Goal: Find specific page/section: Find specific page/section

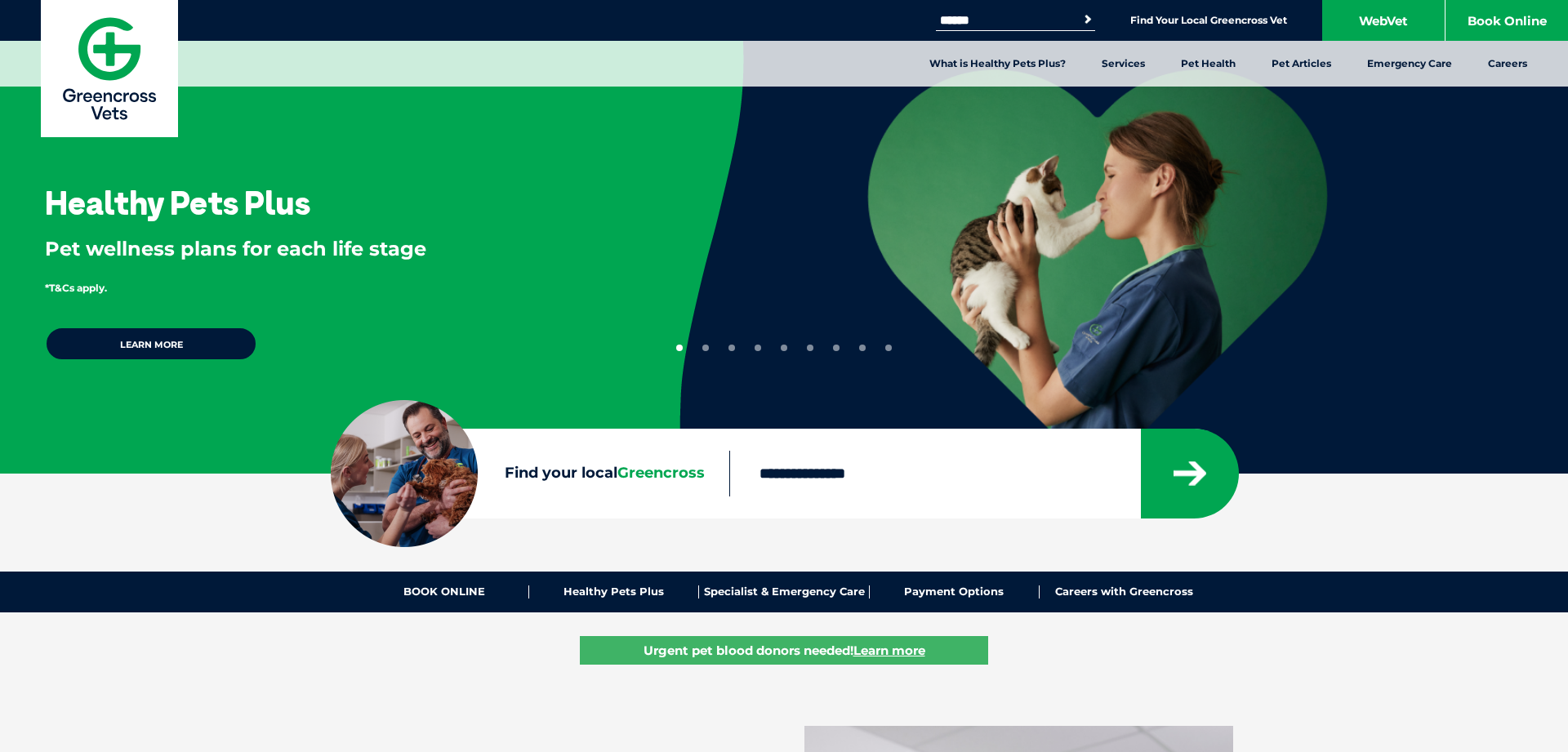
drag, startPoint x: 873, startPoint y: 485, endPoint x: 871, endPoint y: 476, distance: 9.2
click at [871, 479] on input "Find your local Greencross" at bounding box center [934, 474] width 410 height 46
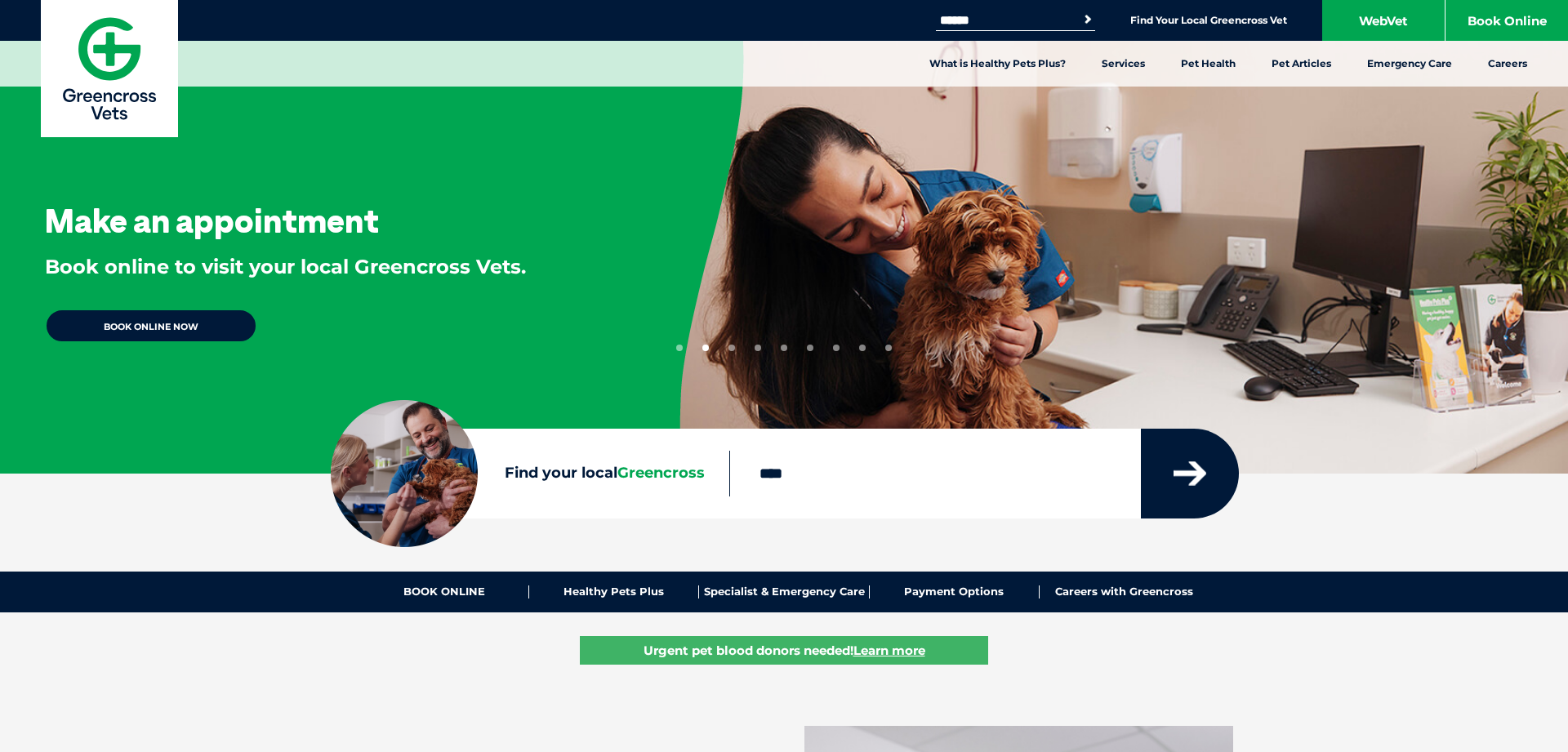
type input "****"
click at [1218, 481] on button "submit" at bounding box center [1190, 474] width 98 height 90
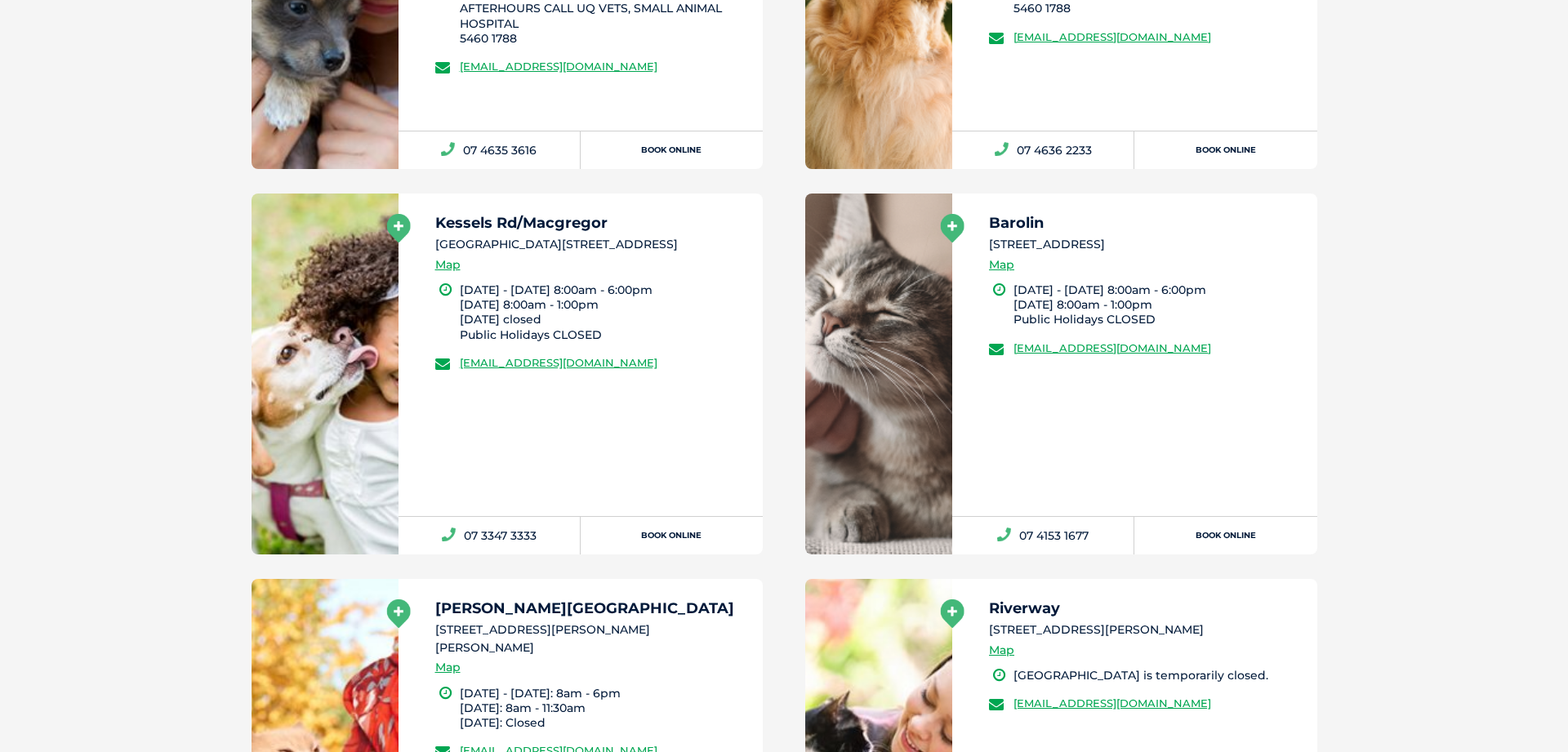
scroll to position [8456, 0]
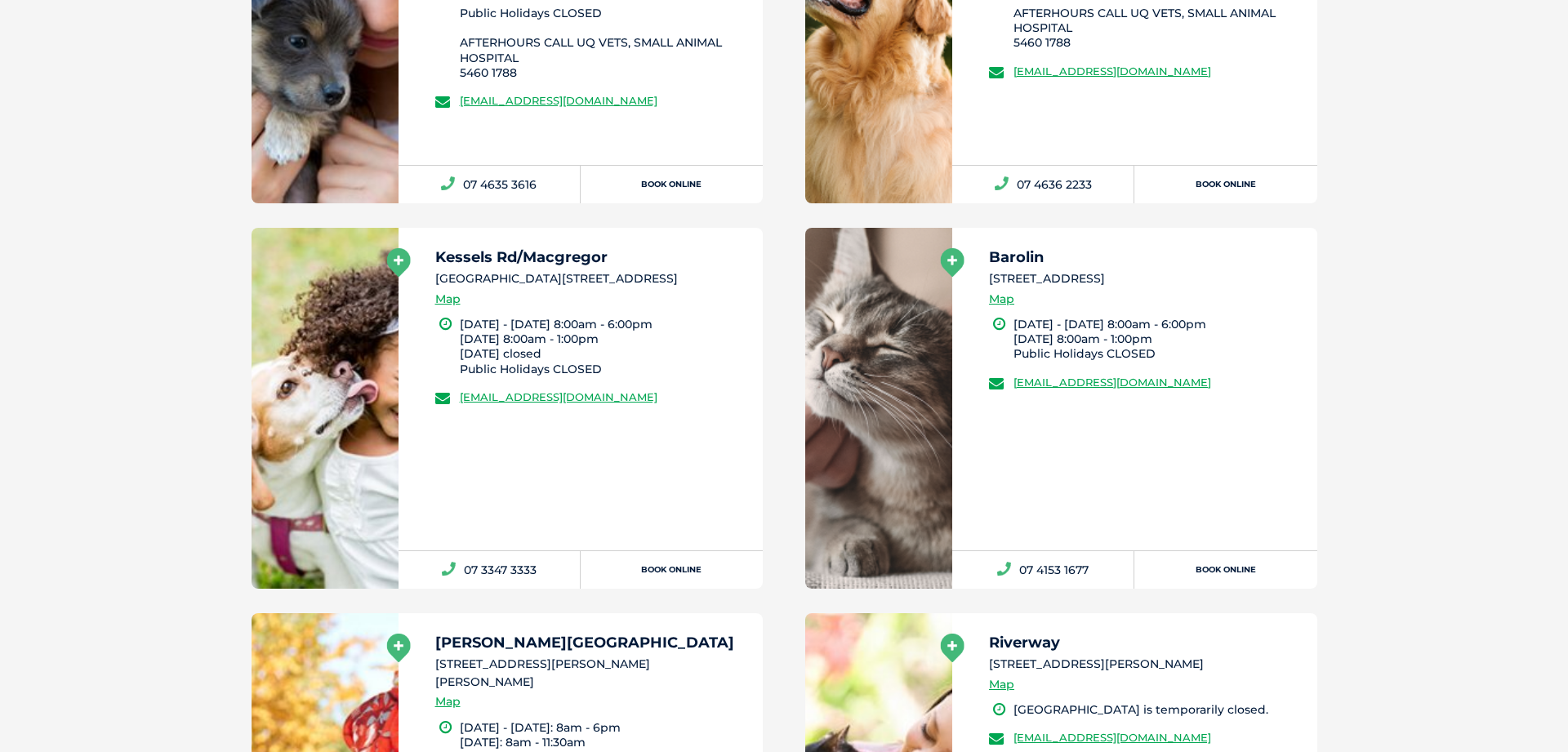
click at [507, 257] on h5 "Kessels Rd/Macgregor" at bounding box center [592, 257] width 313 height 15
click at [345, 312] on link at bounding box center [325, 409] width 147 height 361
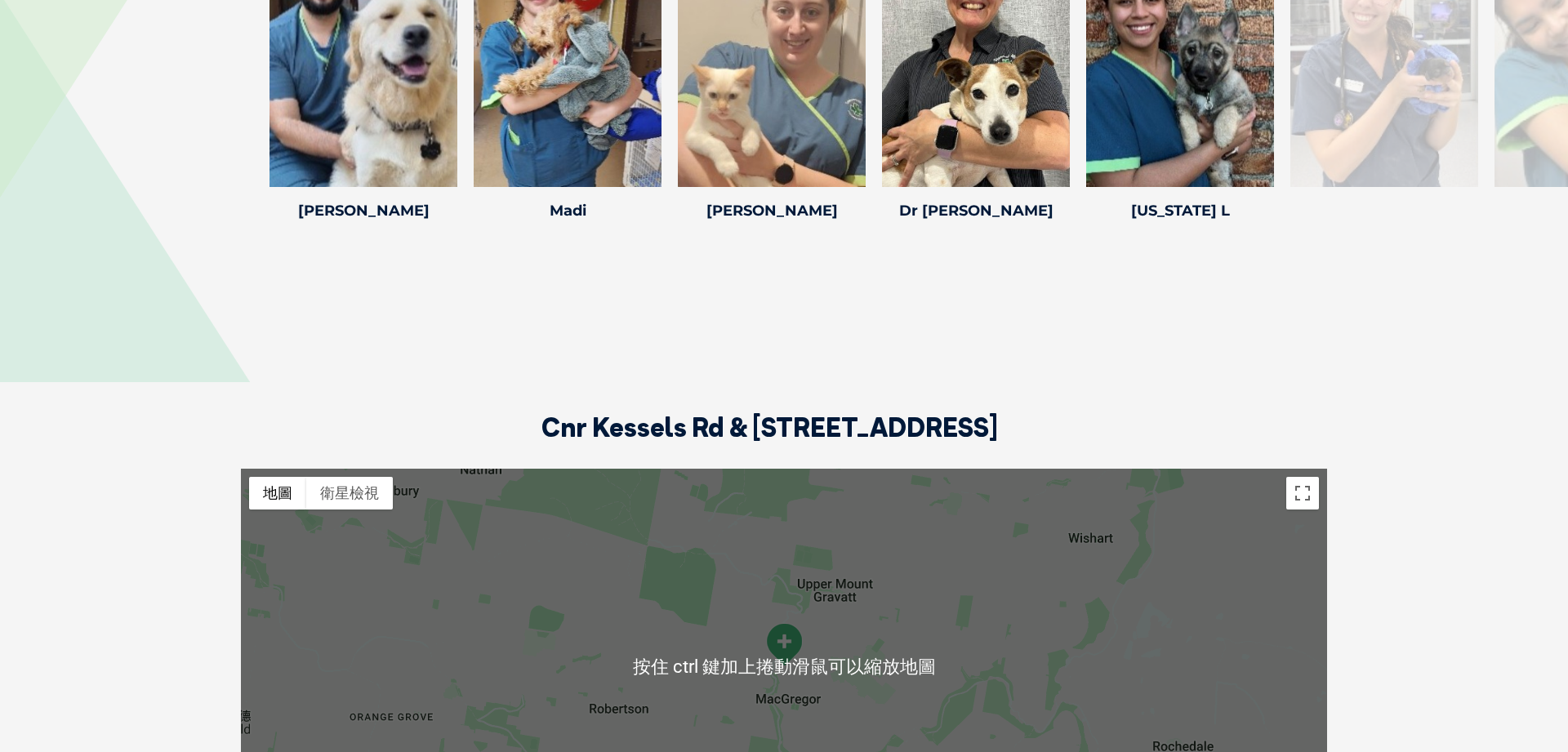
scroll to position [1977, 0]
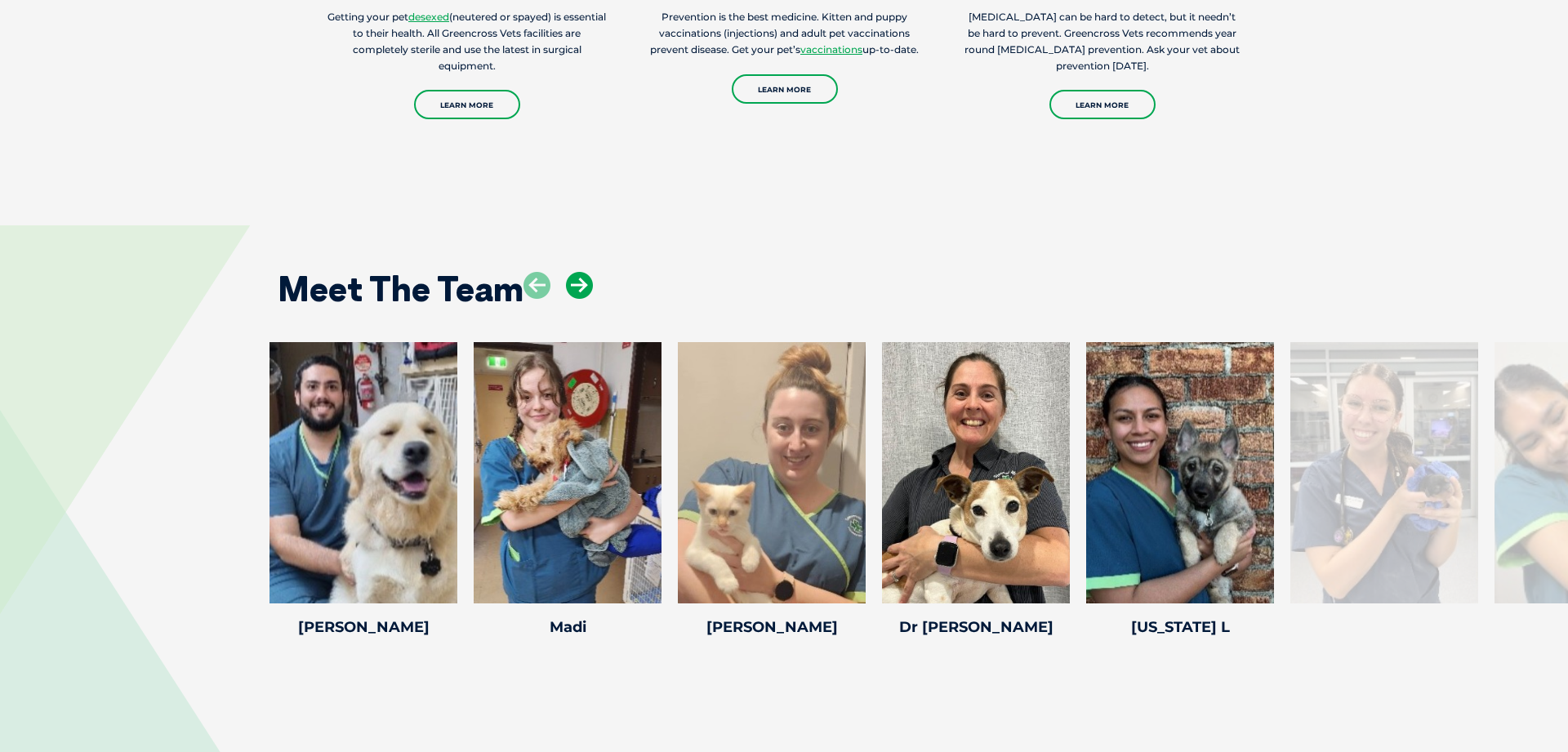
click at [587, 289] on icon at bounding box center [579, 285] width 27 height 27
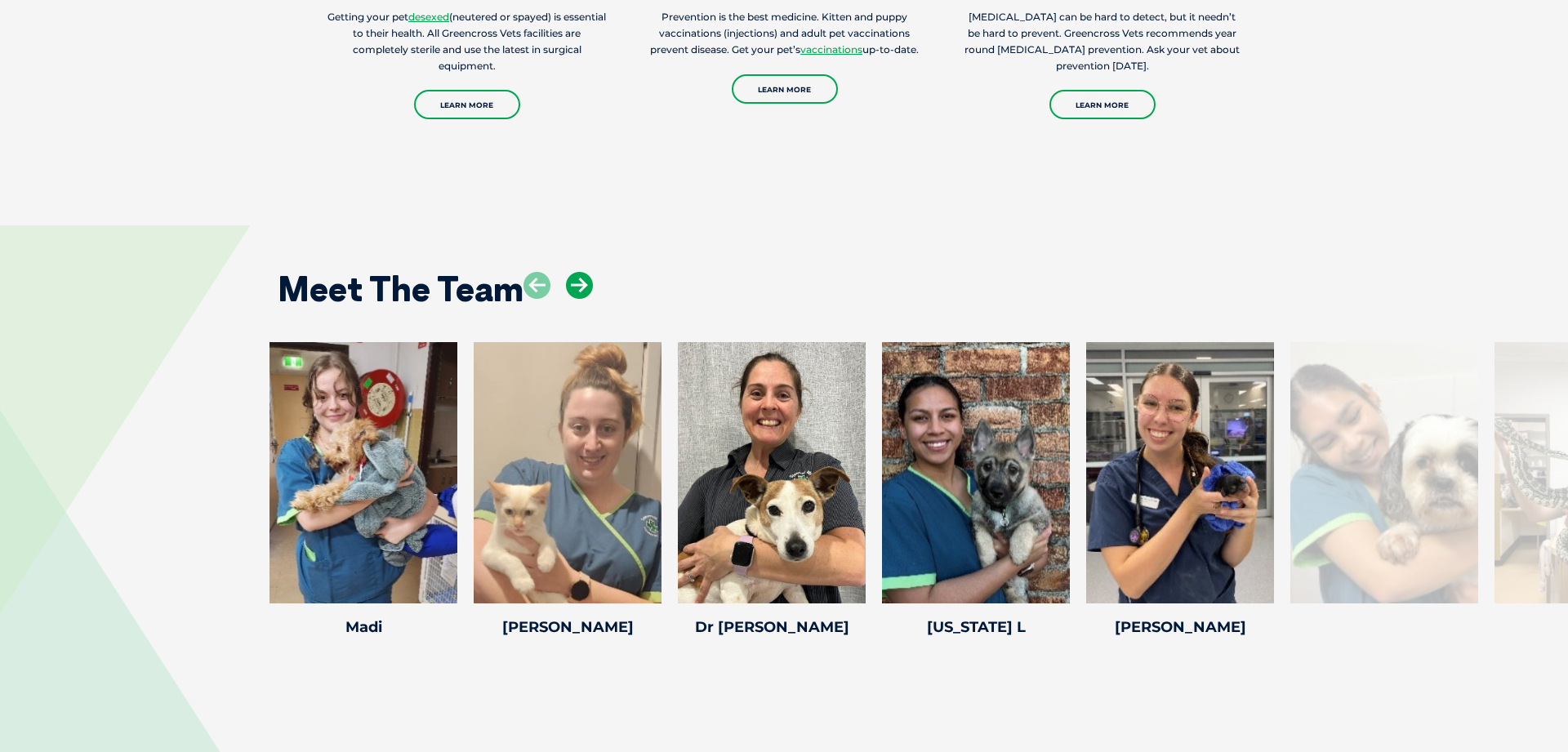
click at [587, 289] on icon at bounding box center [579, 285] width 27 height 27
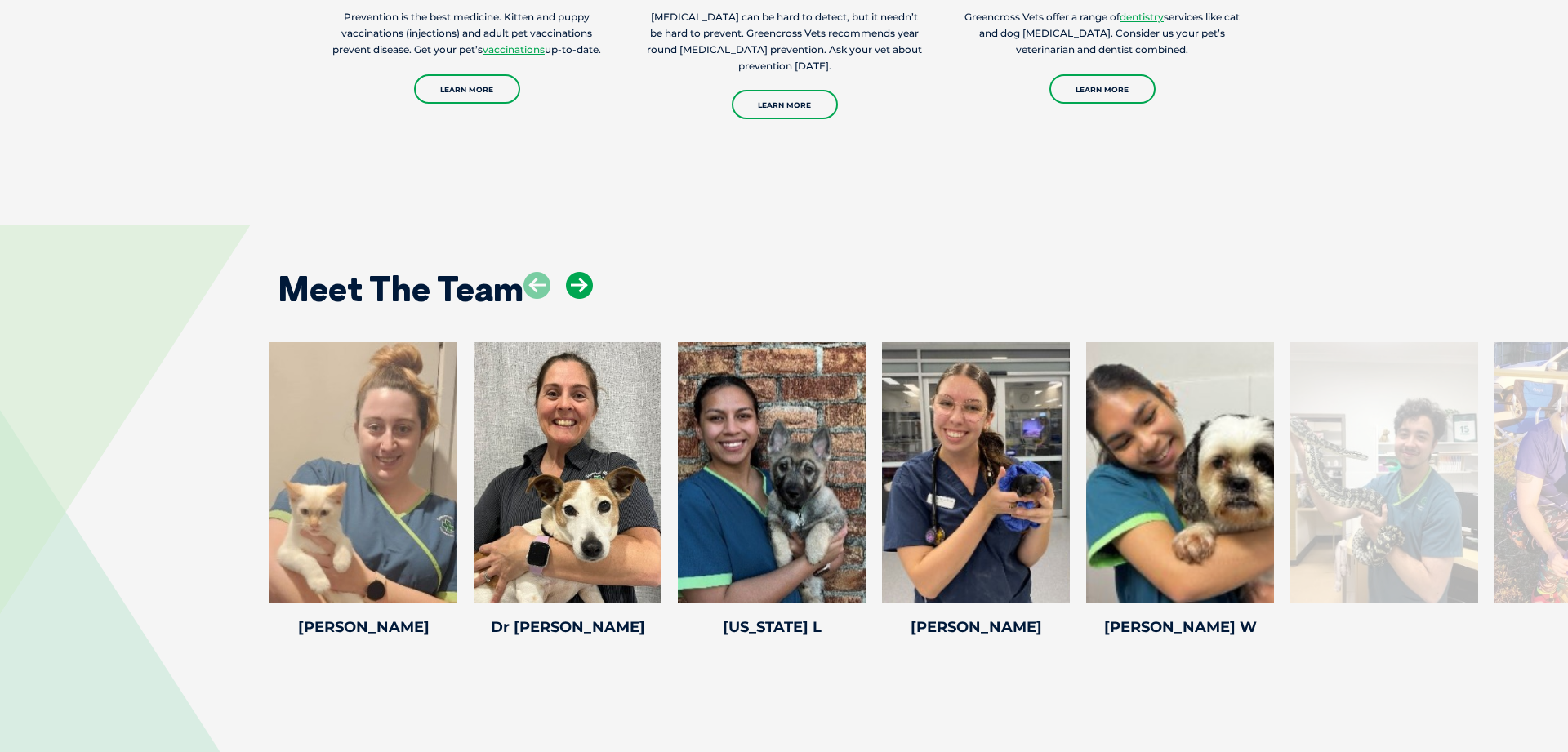
click at [587, 289] on icon at bounding box center [579, 285] width 27 height 27
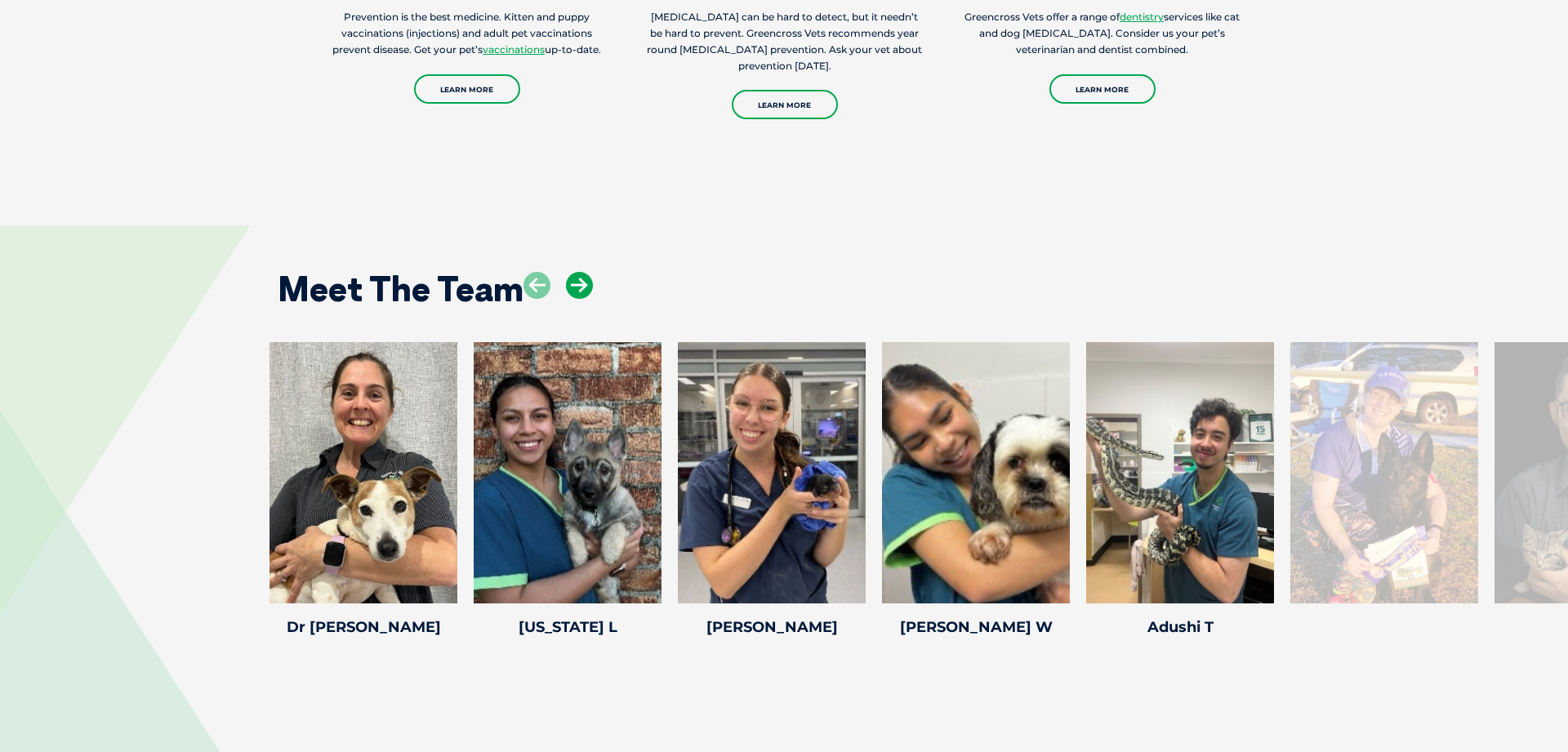
click at [587, 289] on icon at bounding box center [579, 285] width 27 height 27
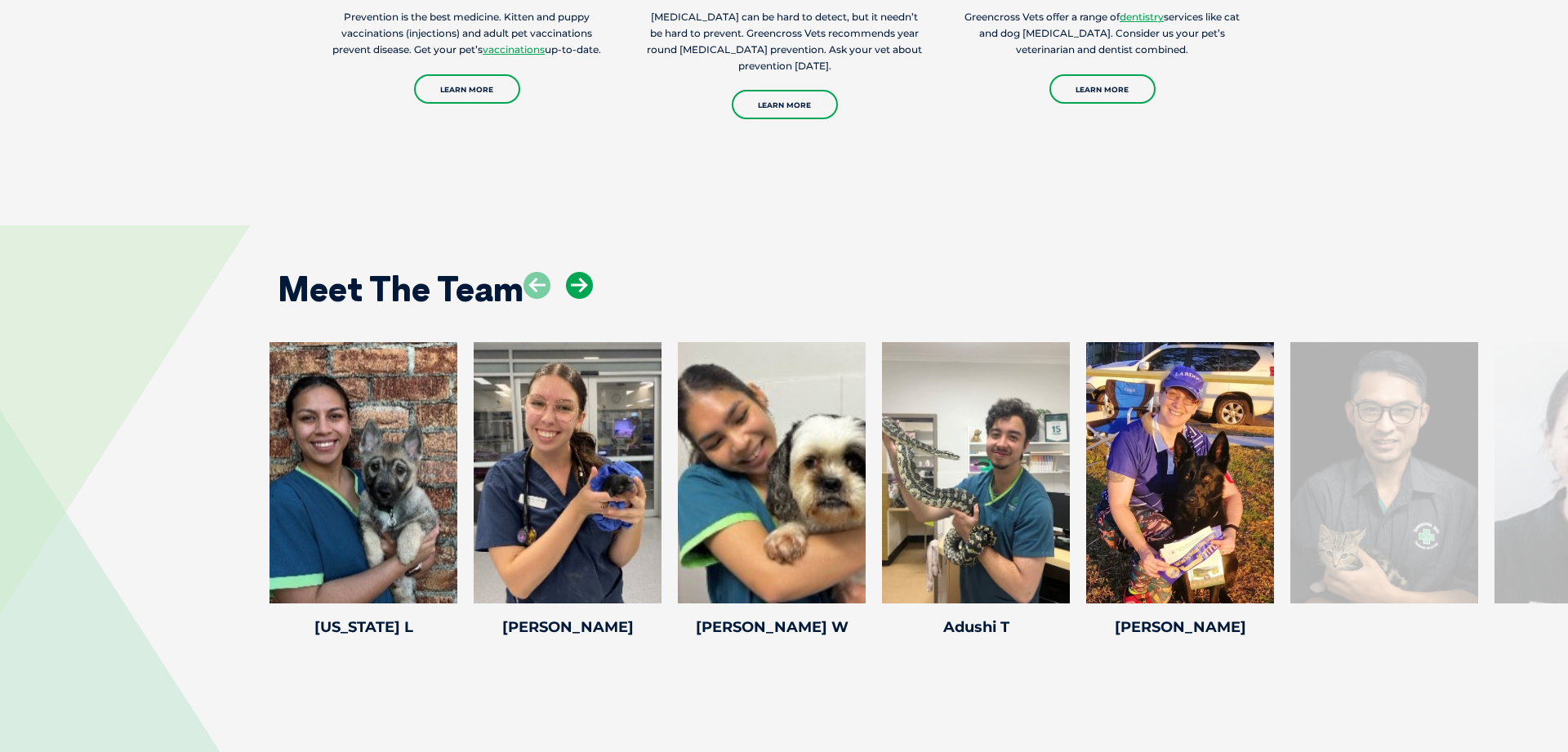
click at [587, 289] on icon at bounding box center [579, 285] width 27 height 27
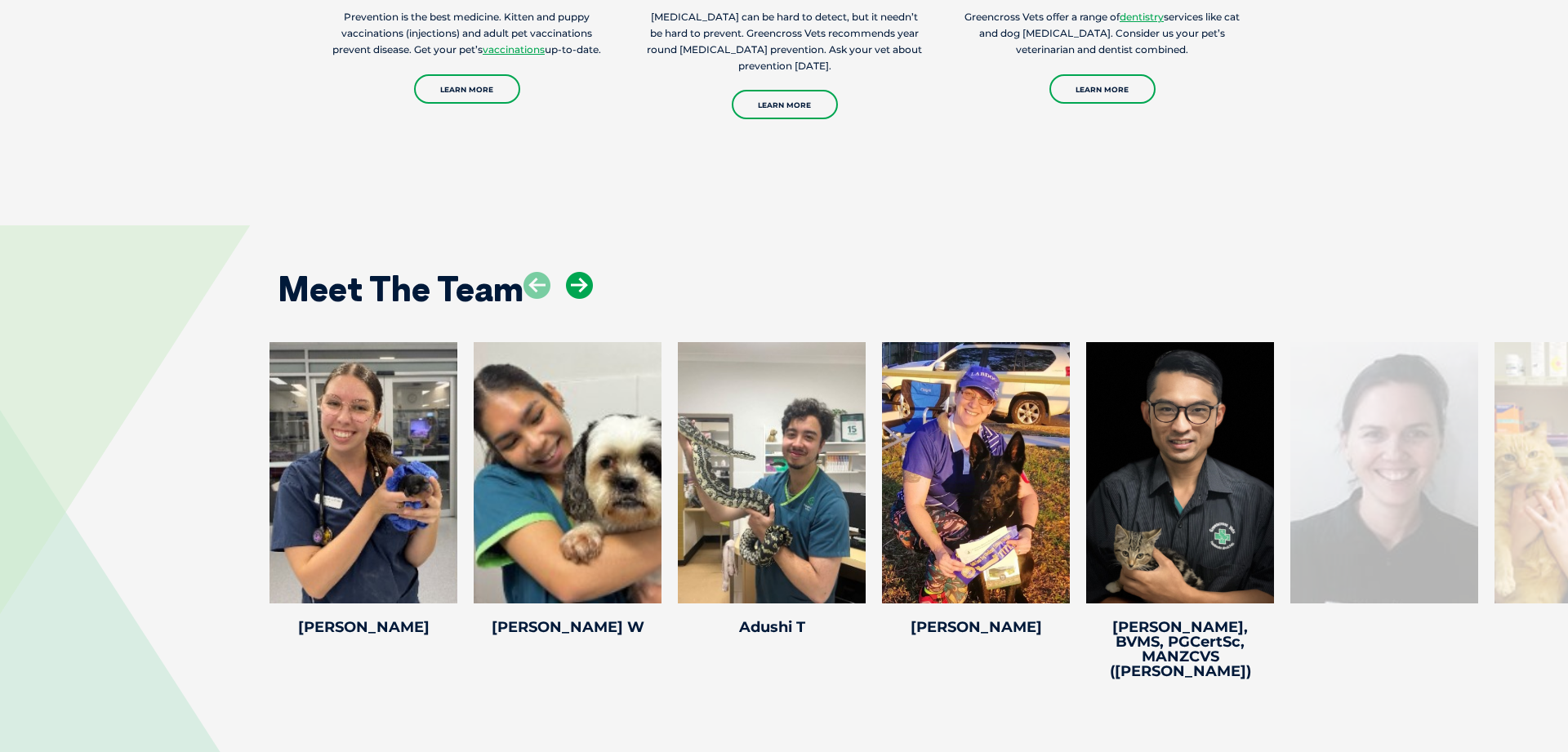
click at [587, 289] on icon at bounding box center [579, 285] width 27 height 27
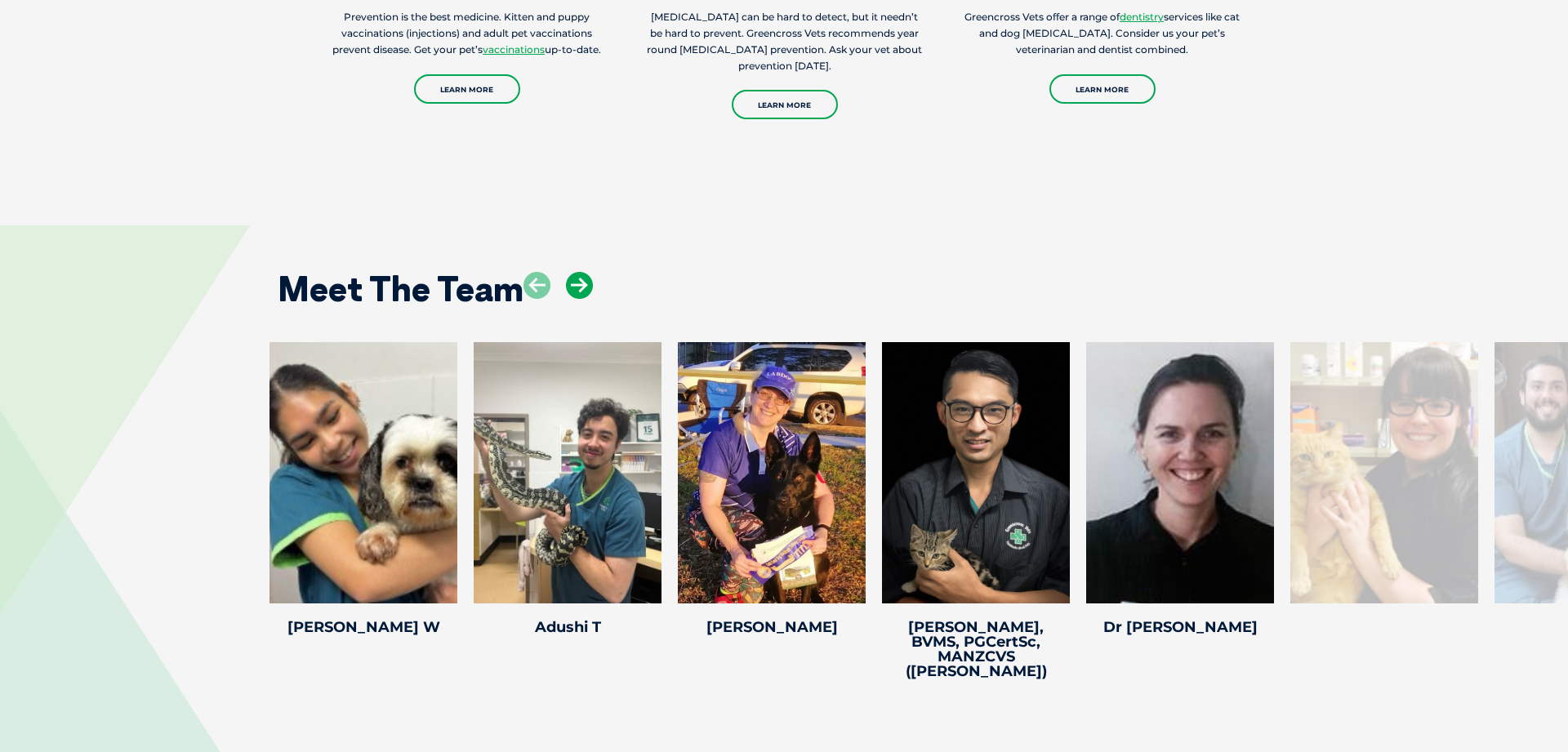
click at [587, 289] on icon at bounding box center [579, 285] width 27 height 27
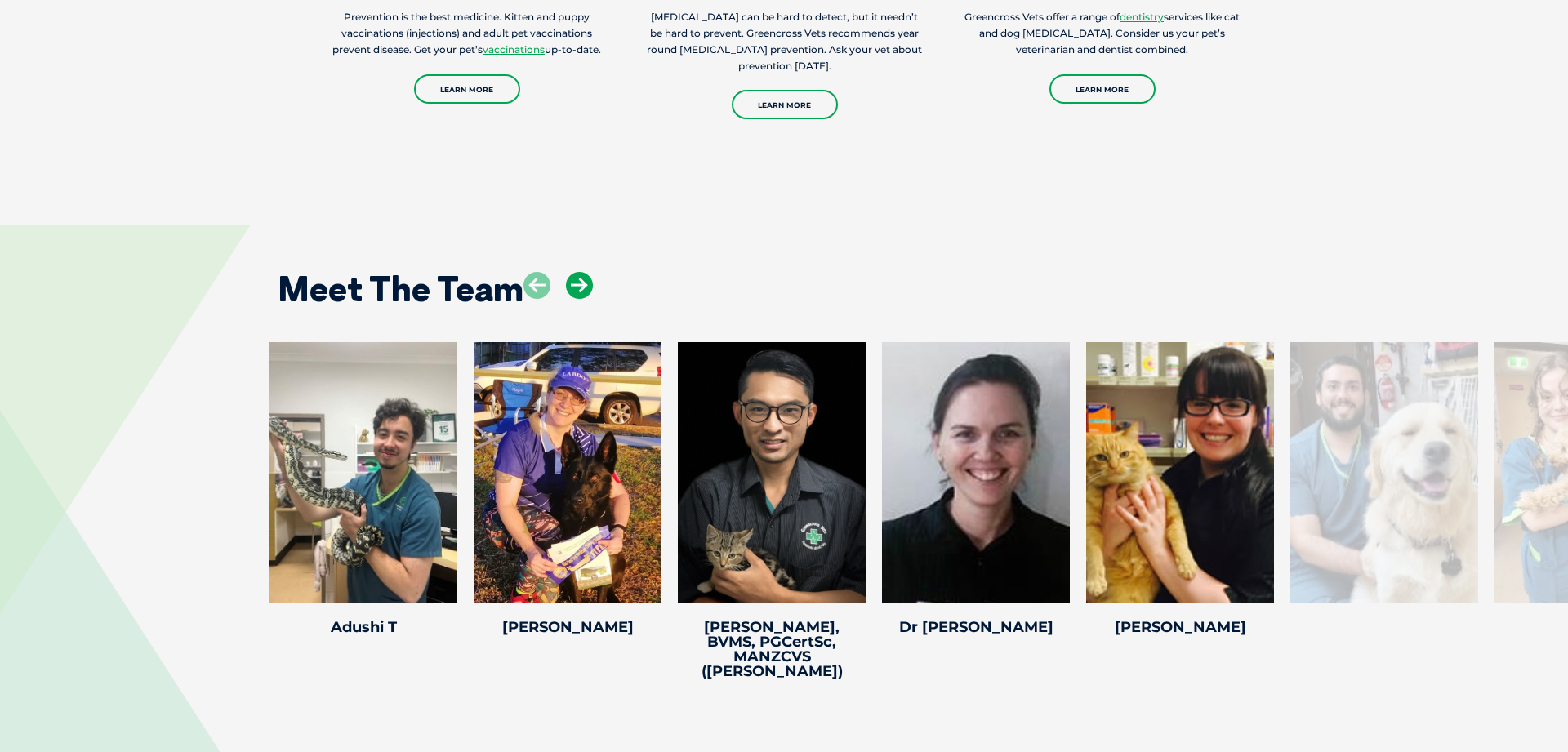
click at [587, 289] on icon at bounding box center [579, 285] width 27 height 27
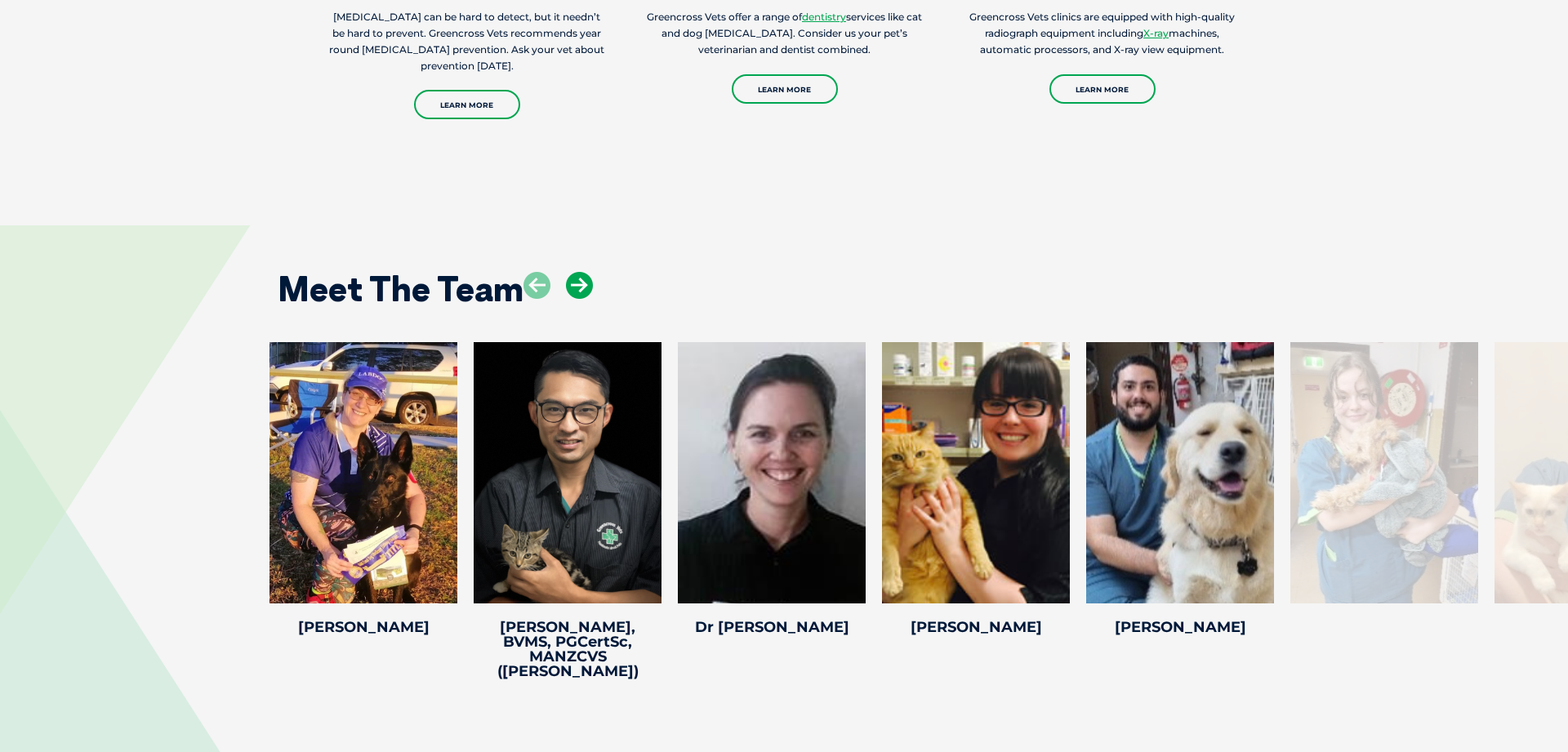
click at [587, 289] on icon at bounding box center [579, 285] width 27 height 27
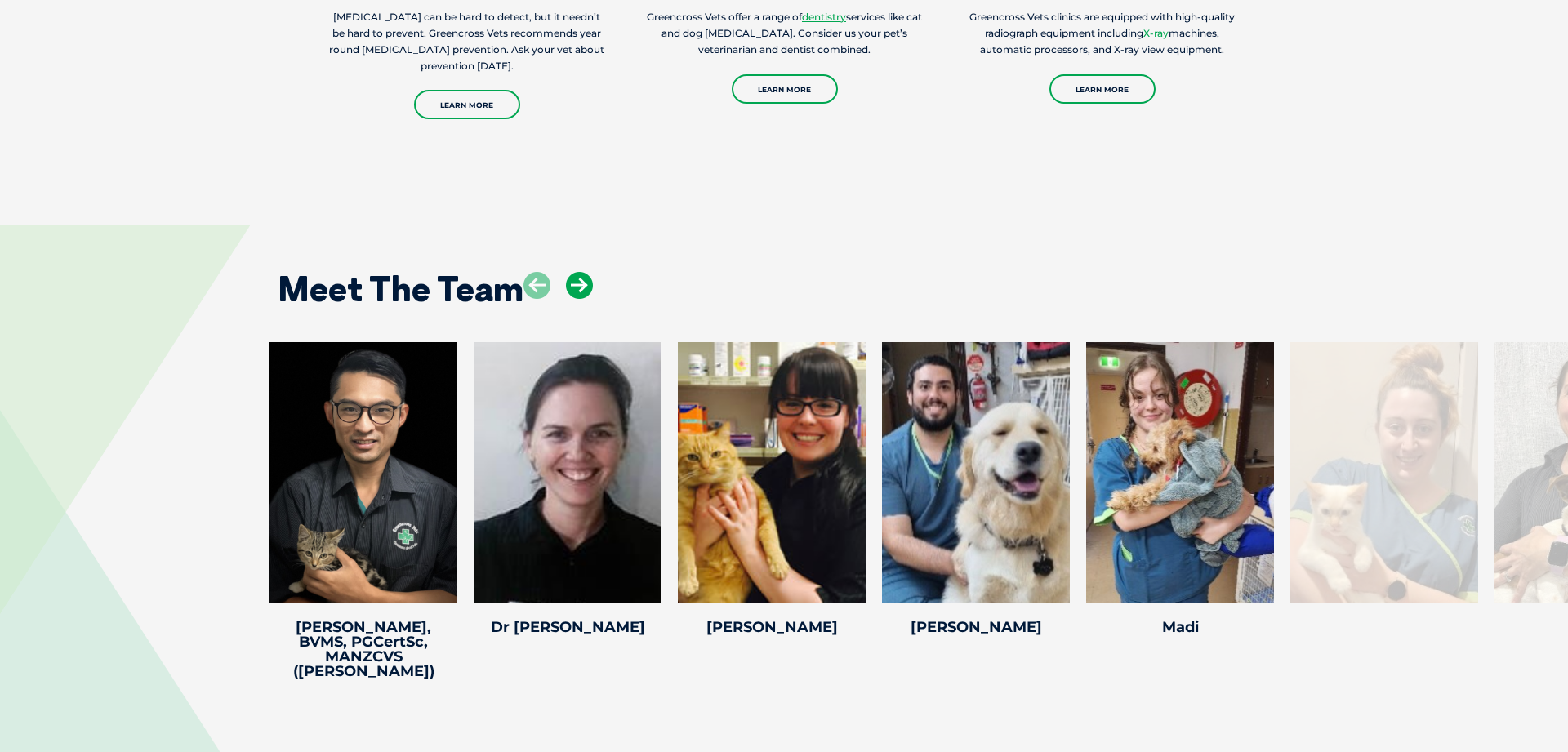
click at [587, 289] on icon at bounding box center [579, 285] width 27 height 27
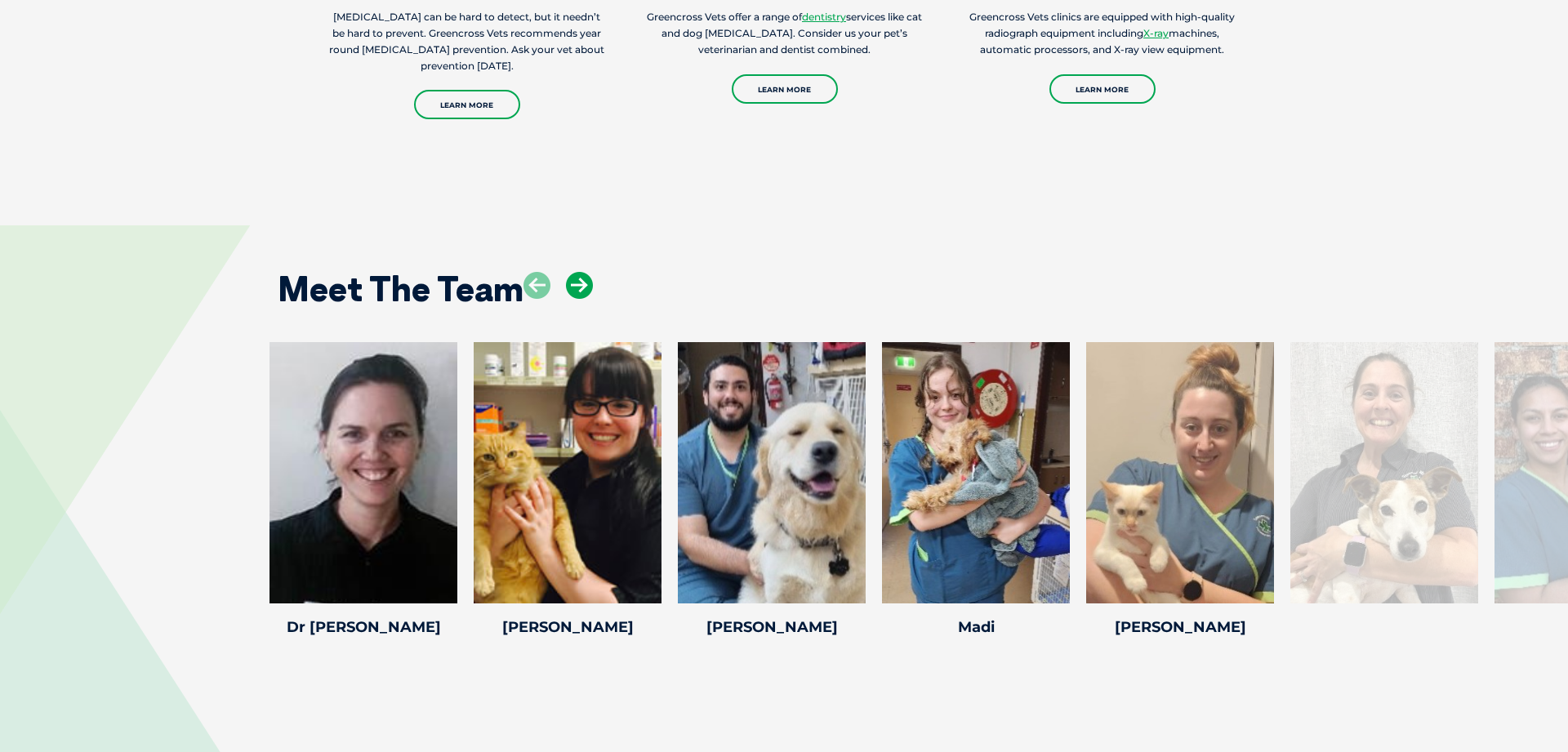
click at [587, 289] on icon at bounding box center [579, 285] width 27 height 27
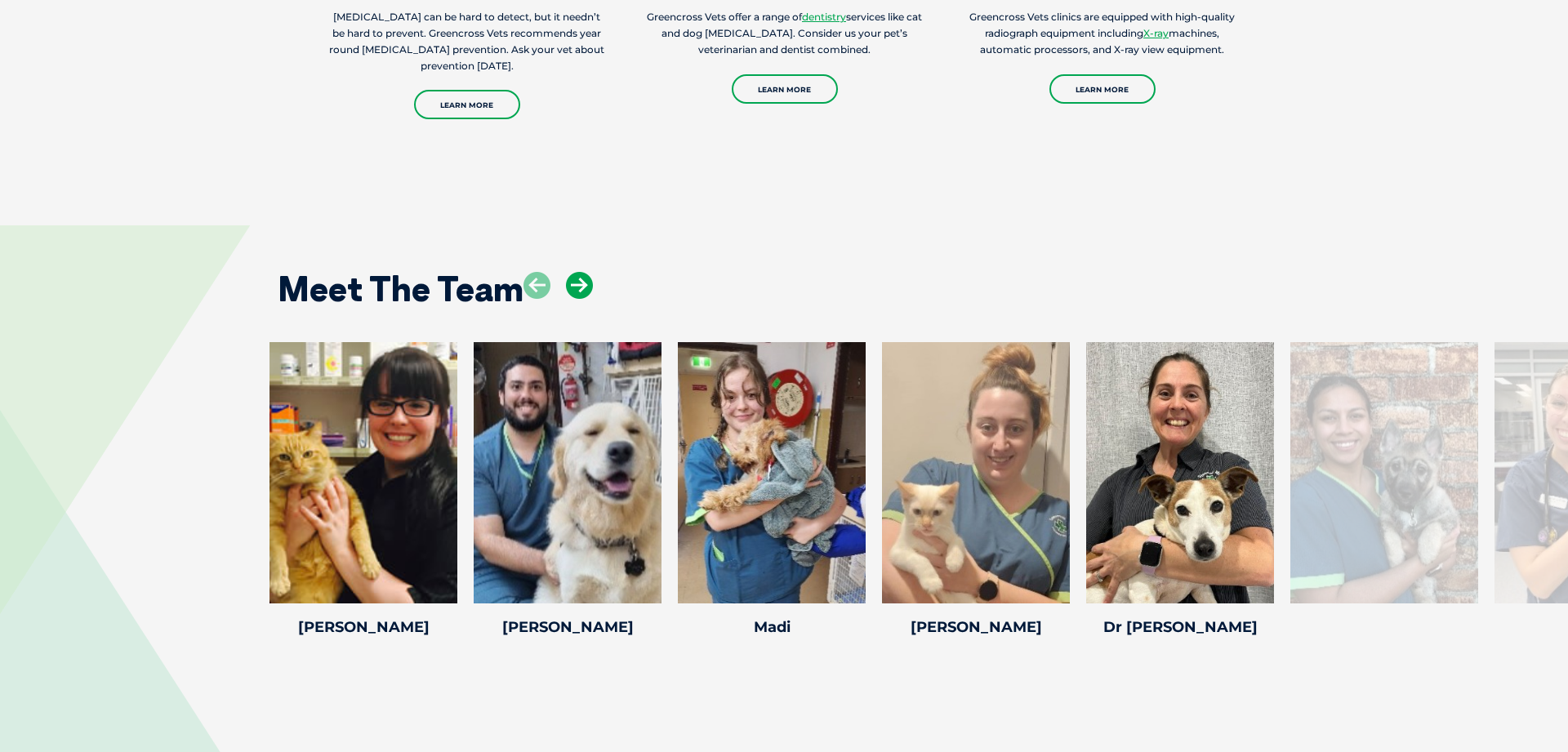
click at [587, 289] on icon at bounding box center [579, 285] width 27 height 27
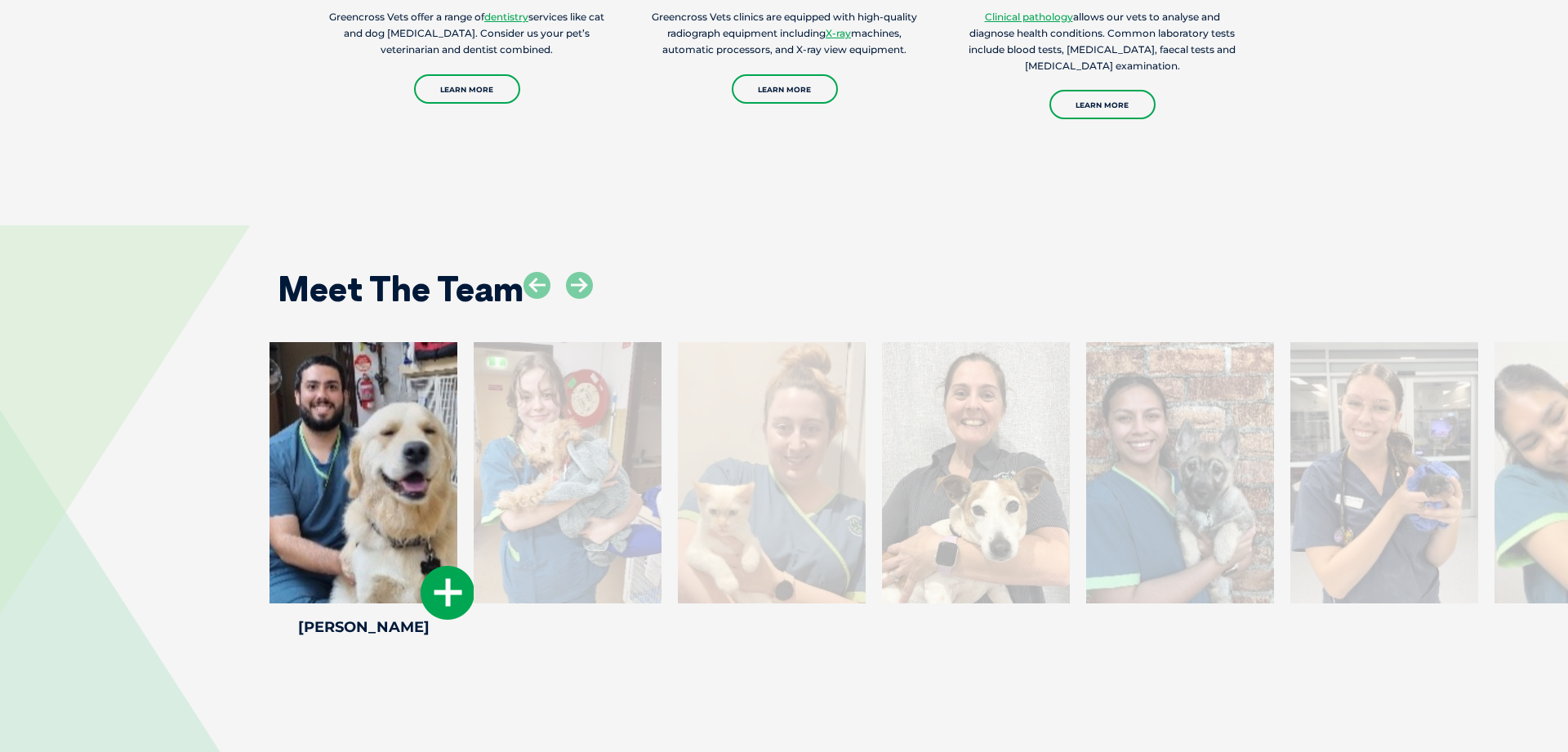
click at [343, 494] on div at bounding box center [363, 473] width 188 height 261
click at [464, 605] on icon at bounding box center [447, 593] width 54 height 54
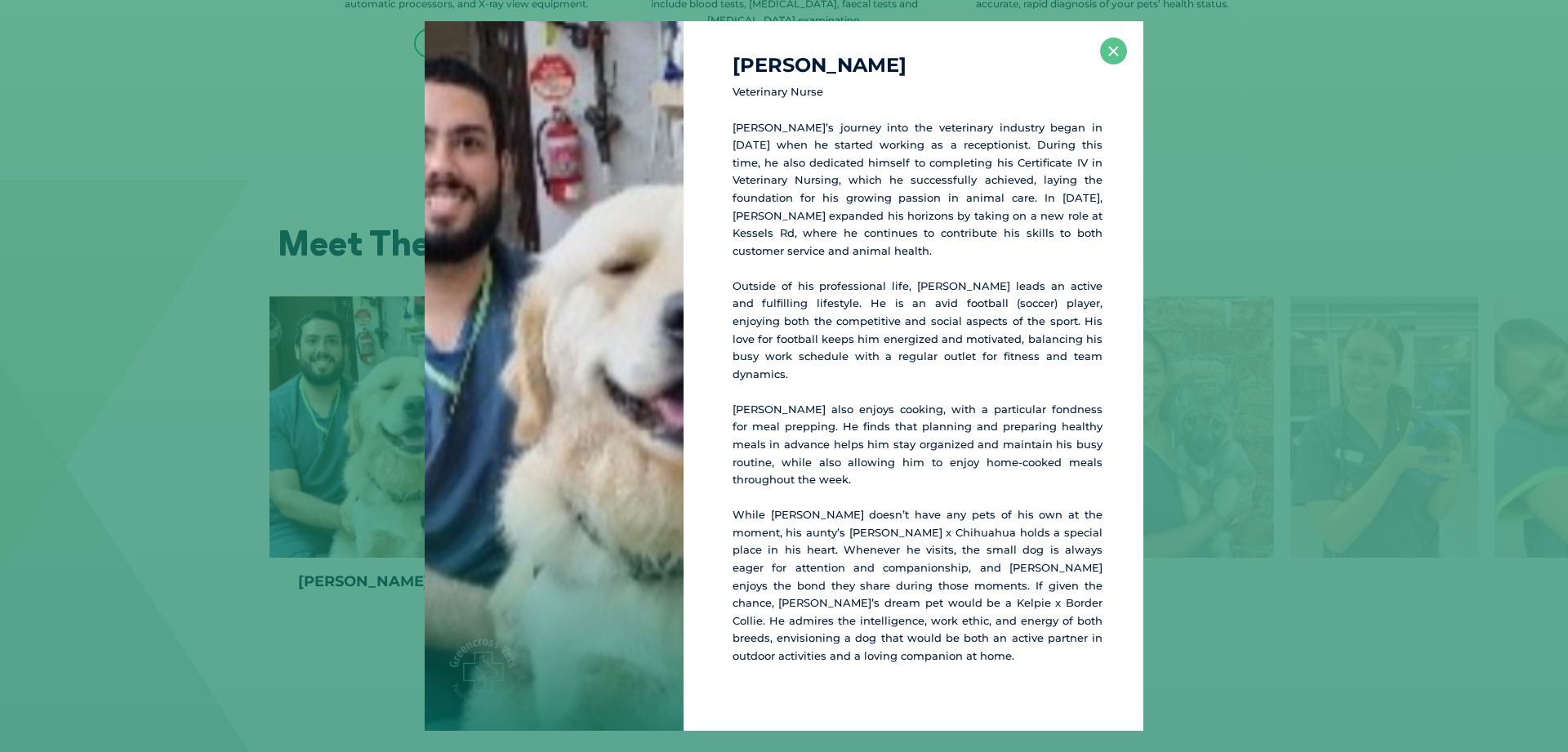
scroll to position [2025, 0]
click at [1110, 64] on button "×" at bounding box center [1113, 50] width 27 height 27
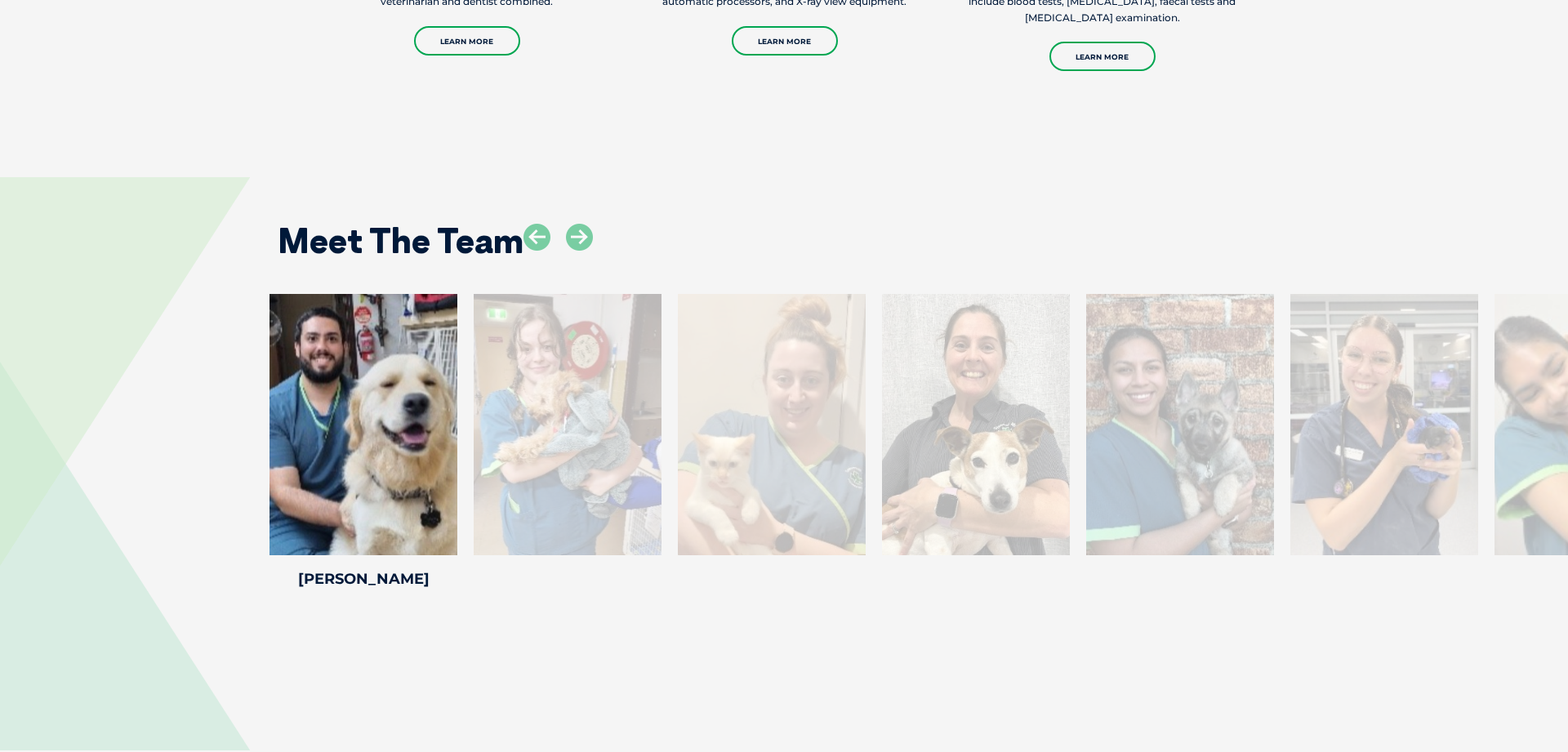
click at [547, 421] on div at bounding box center [567, 424] width 188 height 261
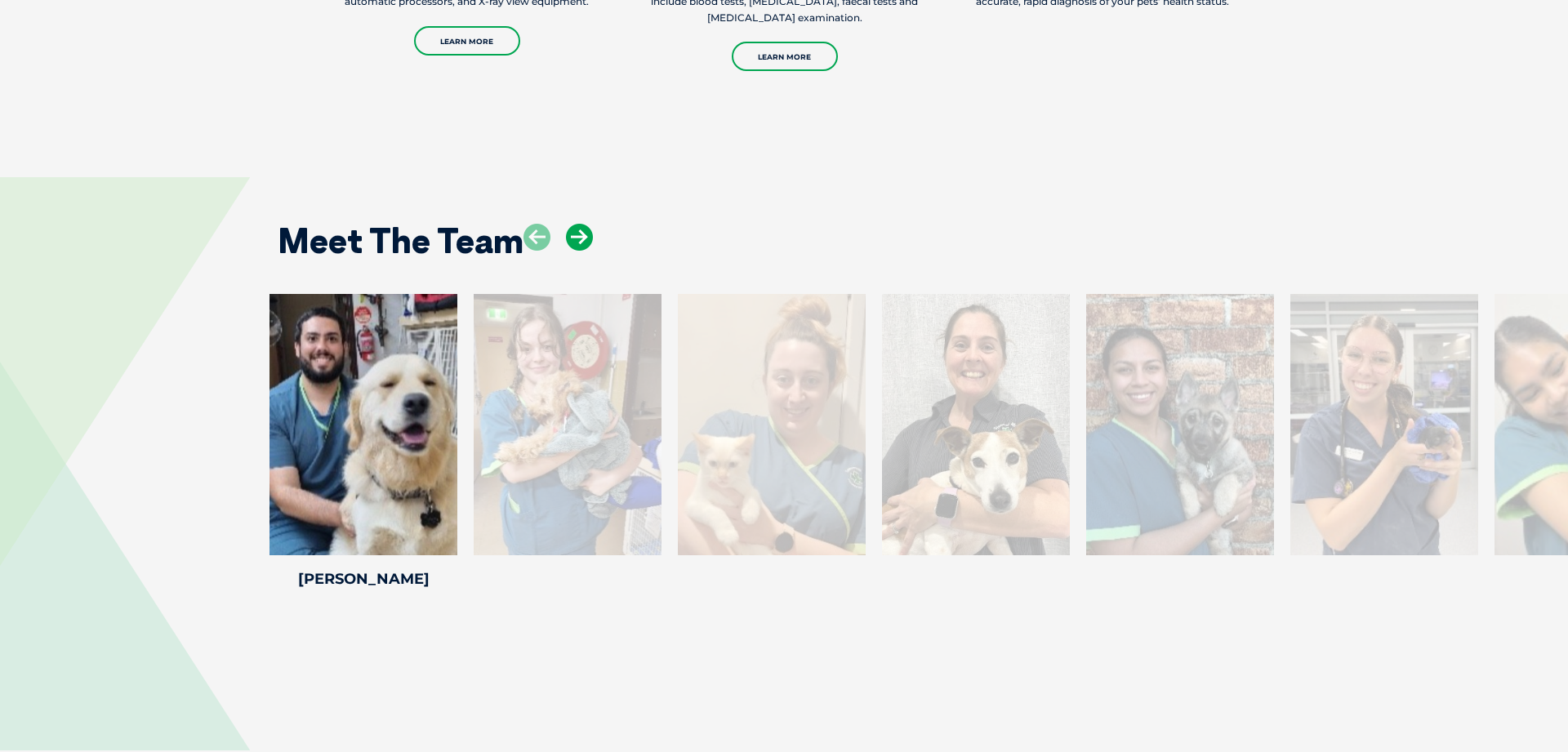
click at [578, 241] on icon at bounding box center [579, 236] width 27 height 27
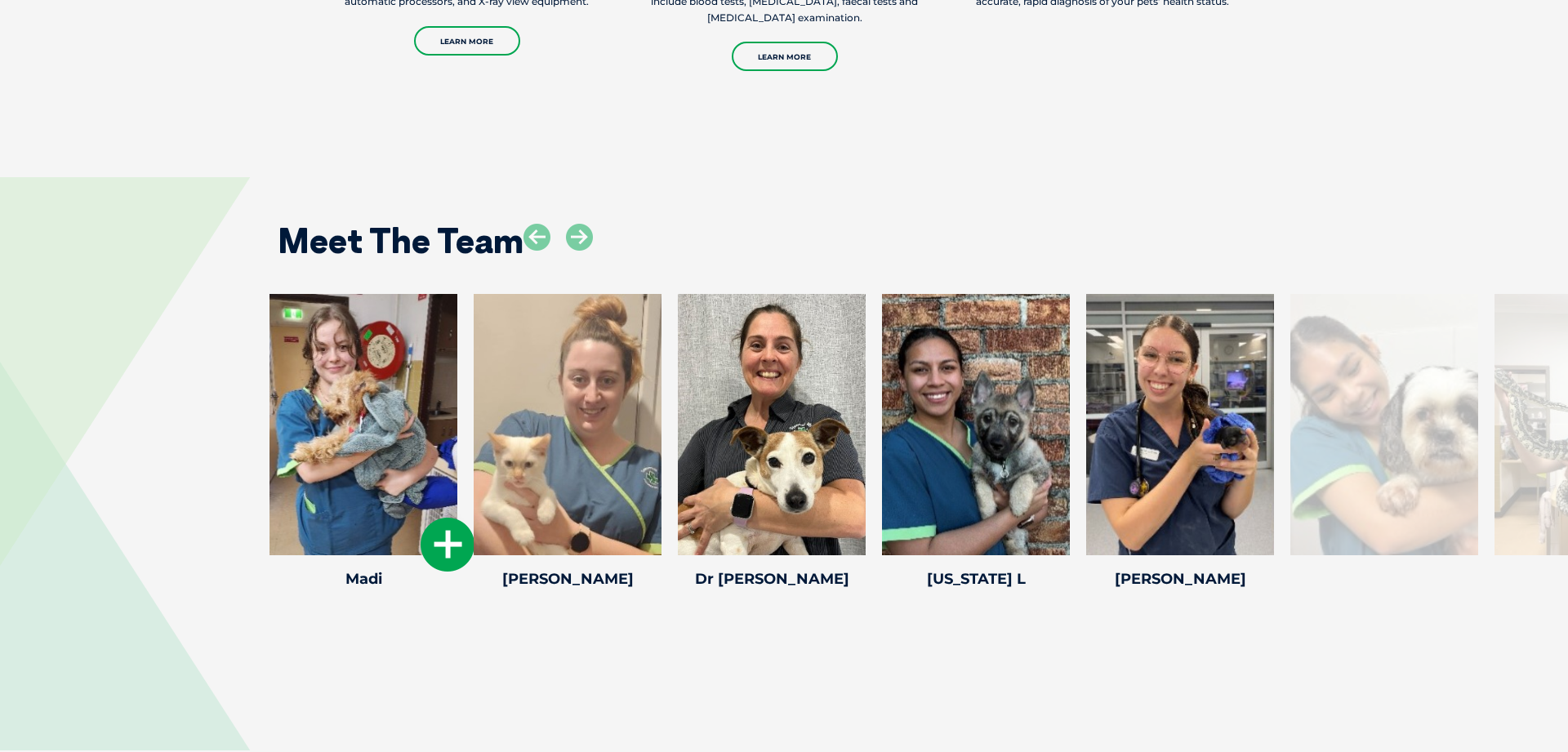
click at [451, 561] on icon at bounding box center [447, 544] width 54 height 54
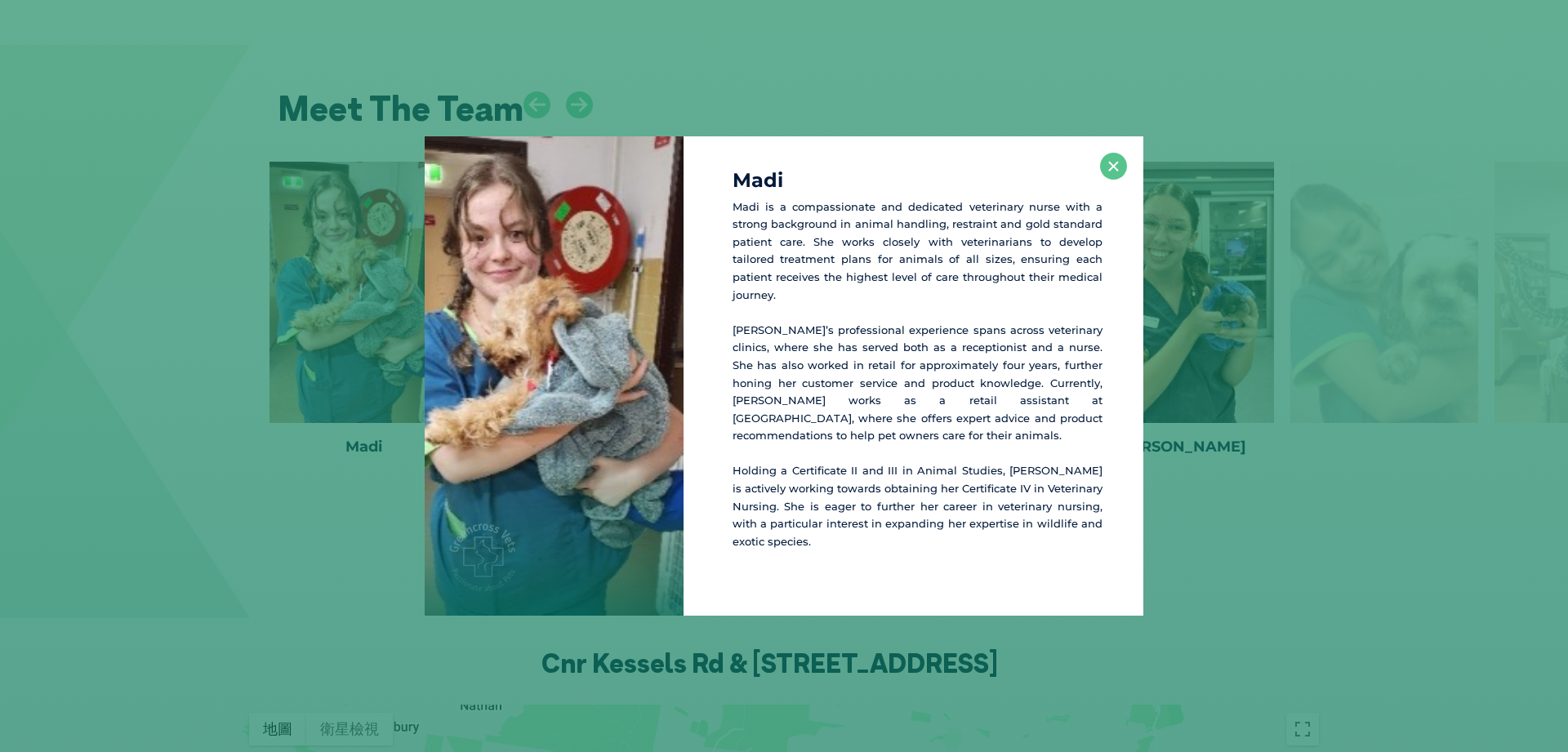
scroll to position [2158, 0]
click at [1116, 180] on button "×" at bounding box center [1113, 166] width 27 height 27
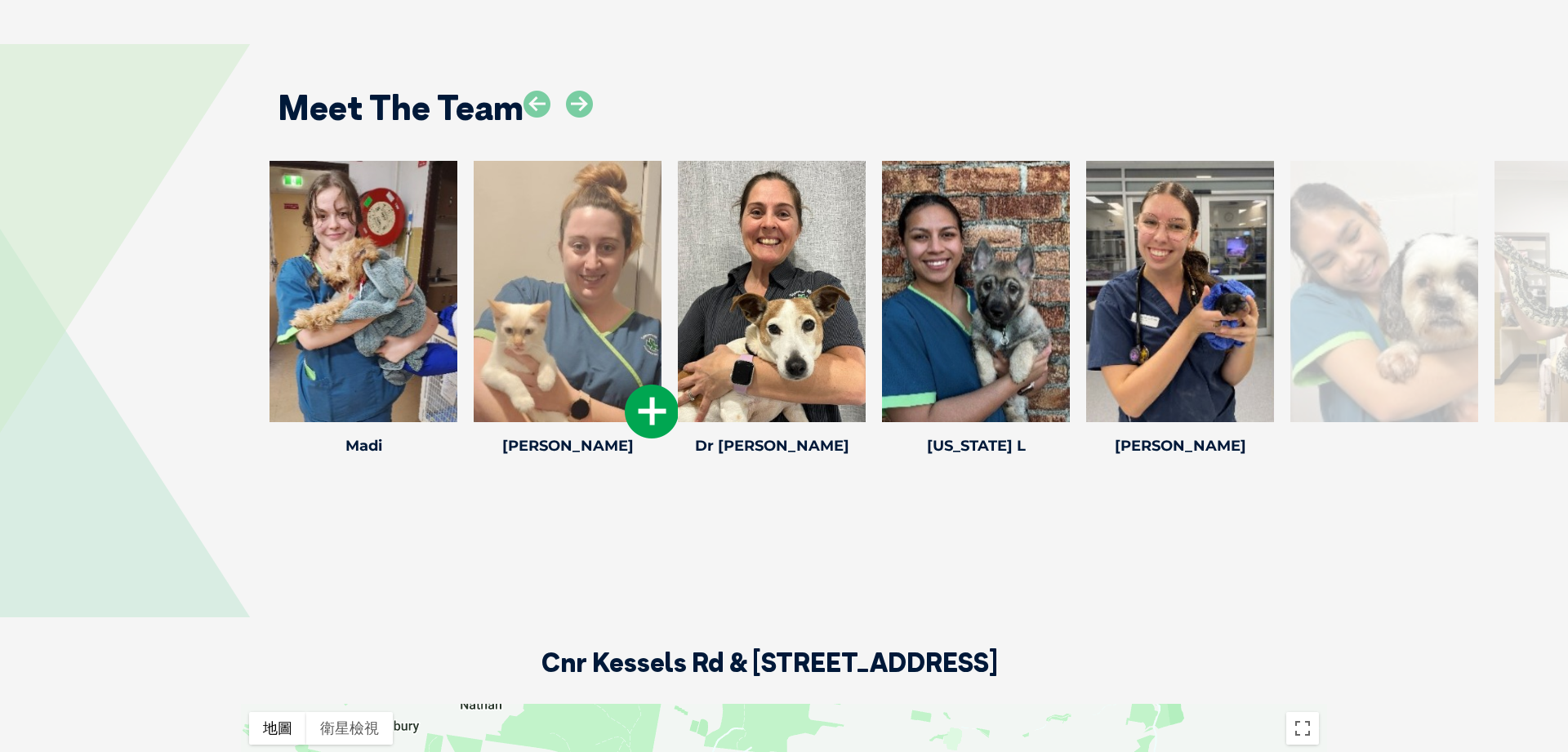
click at [664, 418] on icon at bounding box center [651, 411] width 54 height 54
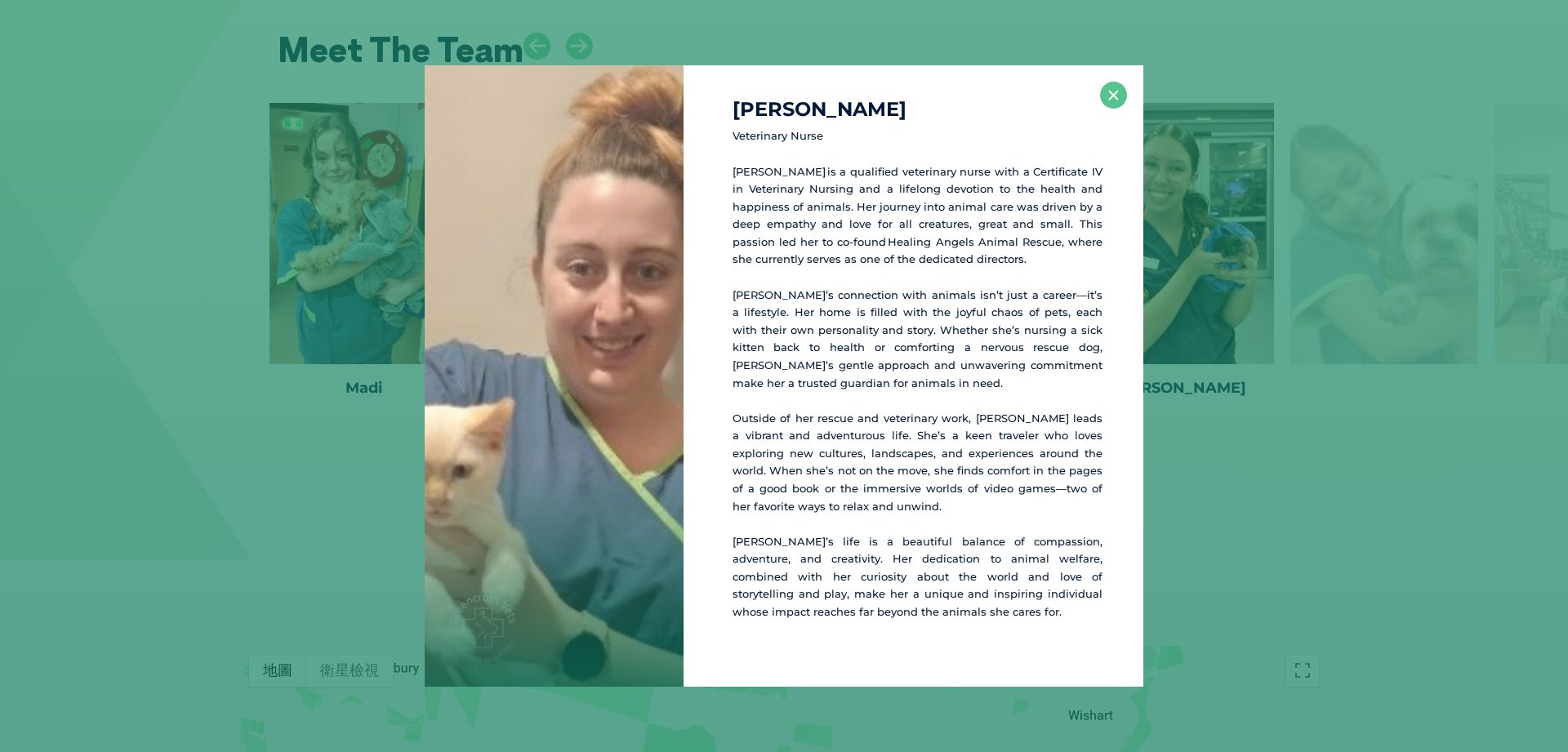
scroll to position [2220, 0]
click at [1116, 102] on button "×" at bounding box center [1113, 94] width 27 height 27
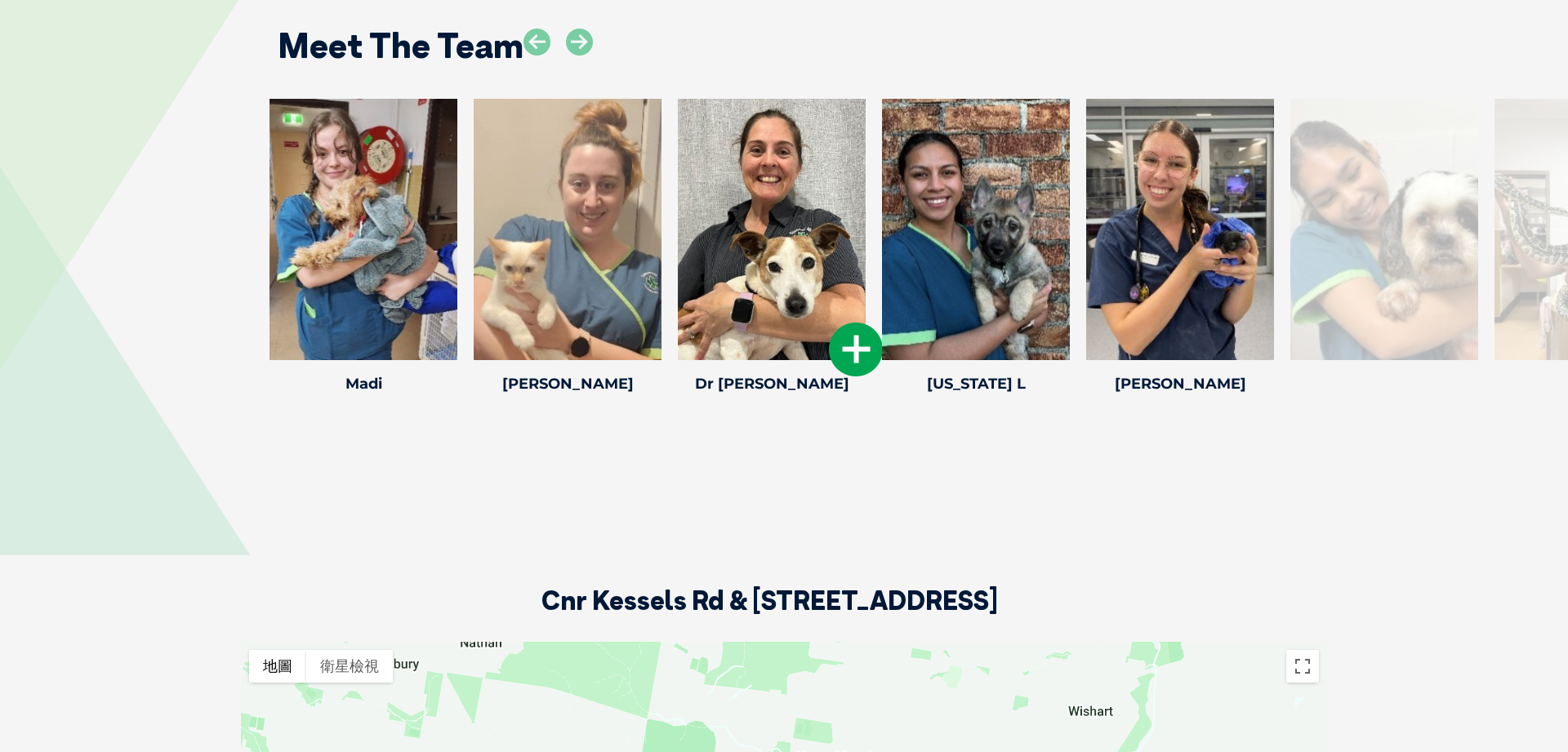
click at [870, 360] on icon at bounding box center [855, 349] width 54 height 54
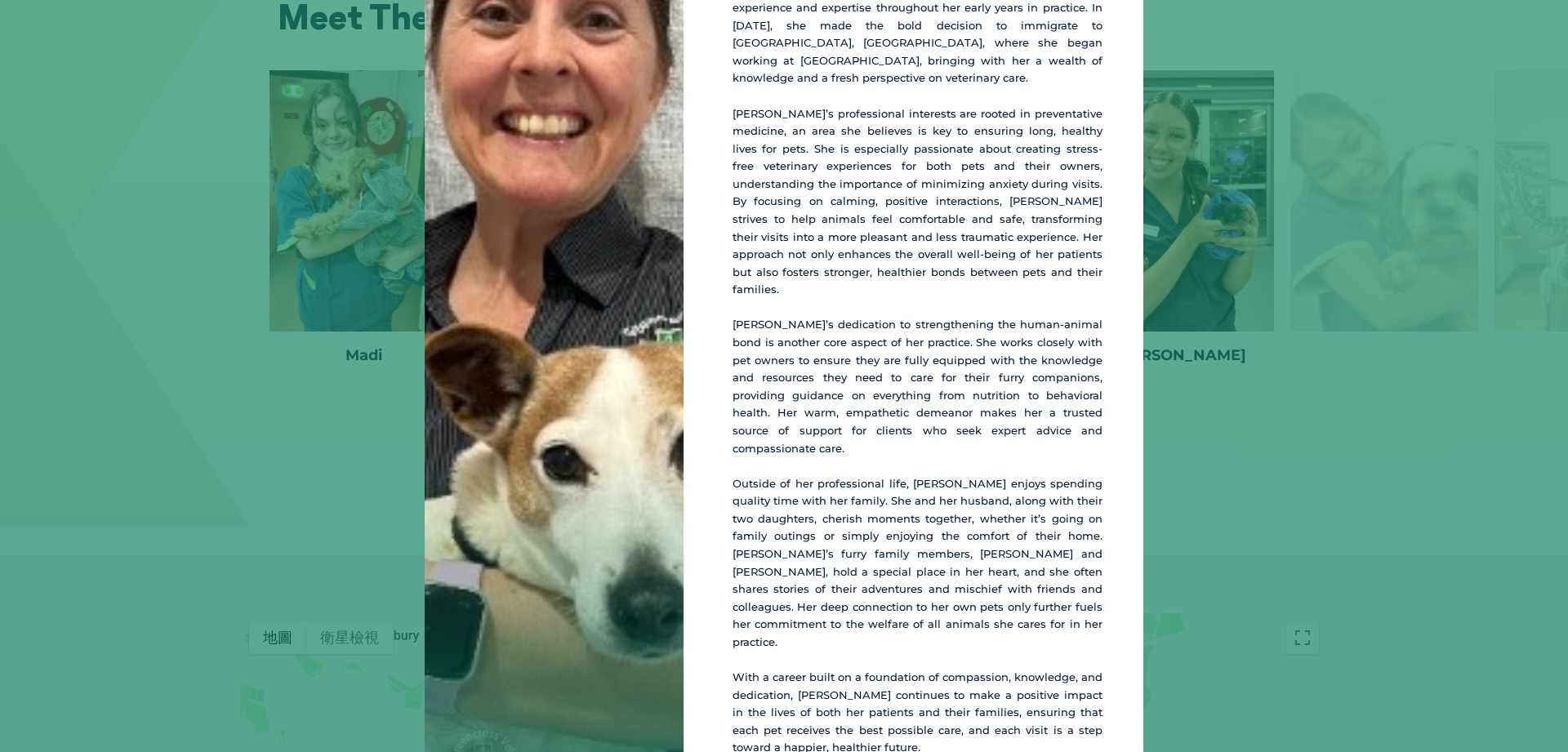
scroll to position [0, 0]
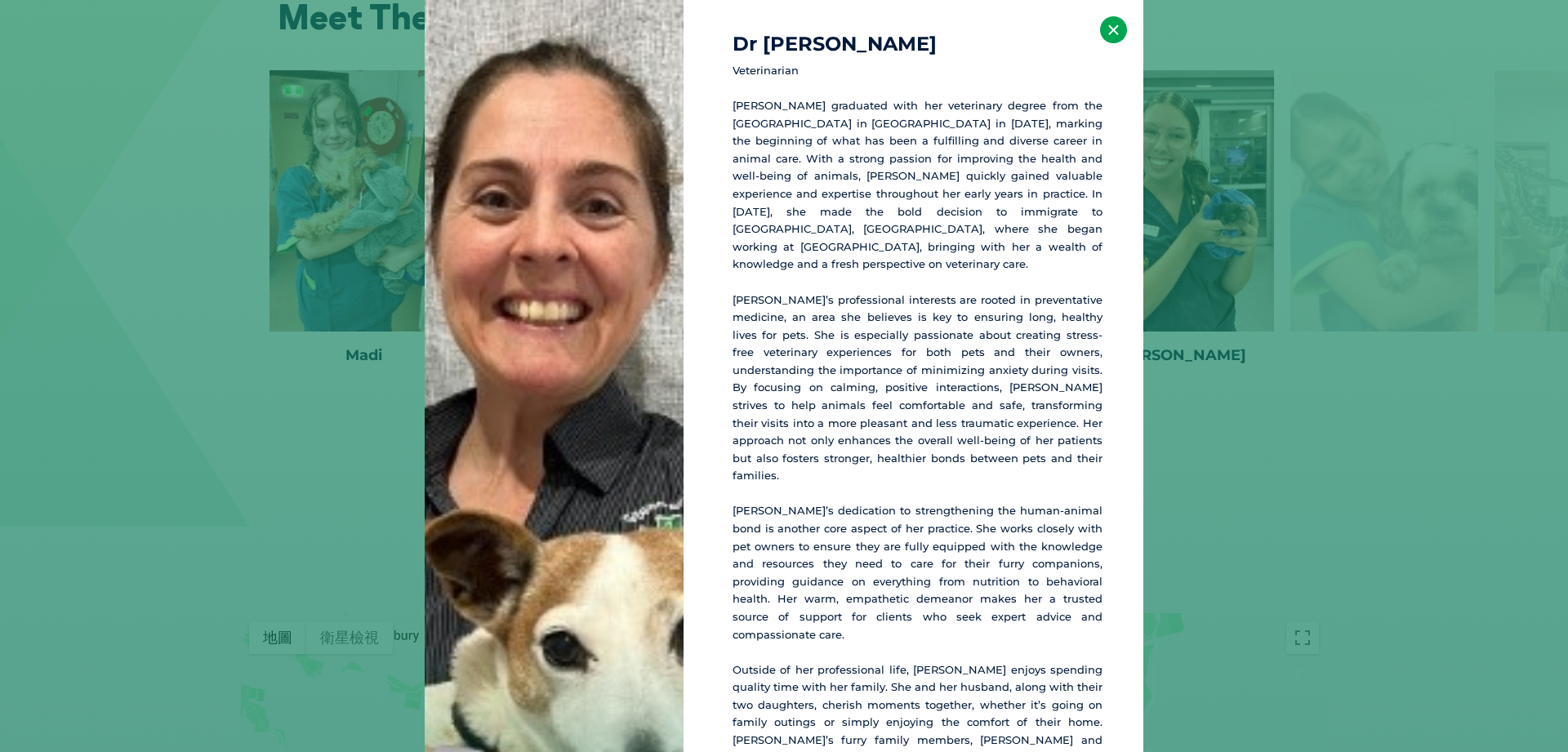
click at [1116, 29] on button "×" at bounding box center [1113, 29] width 27 height 27
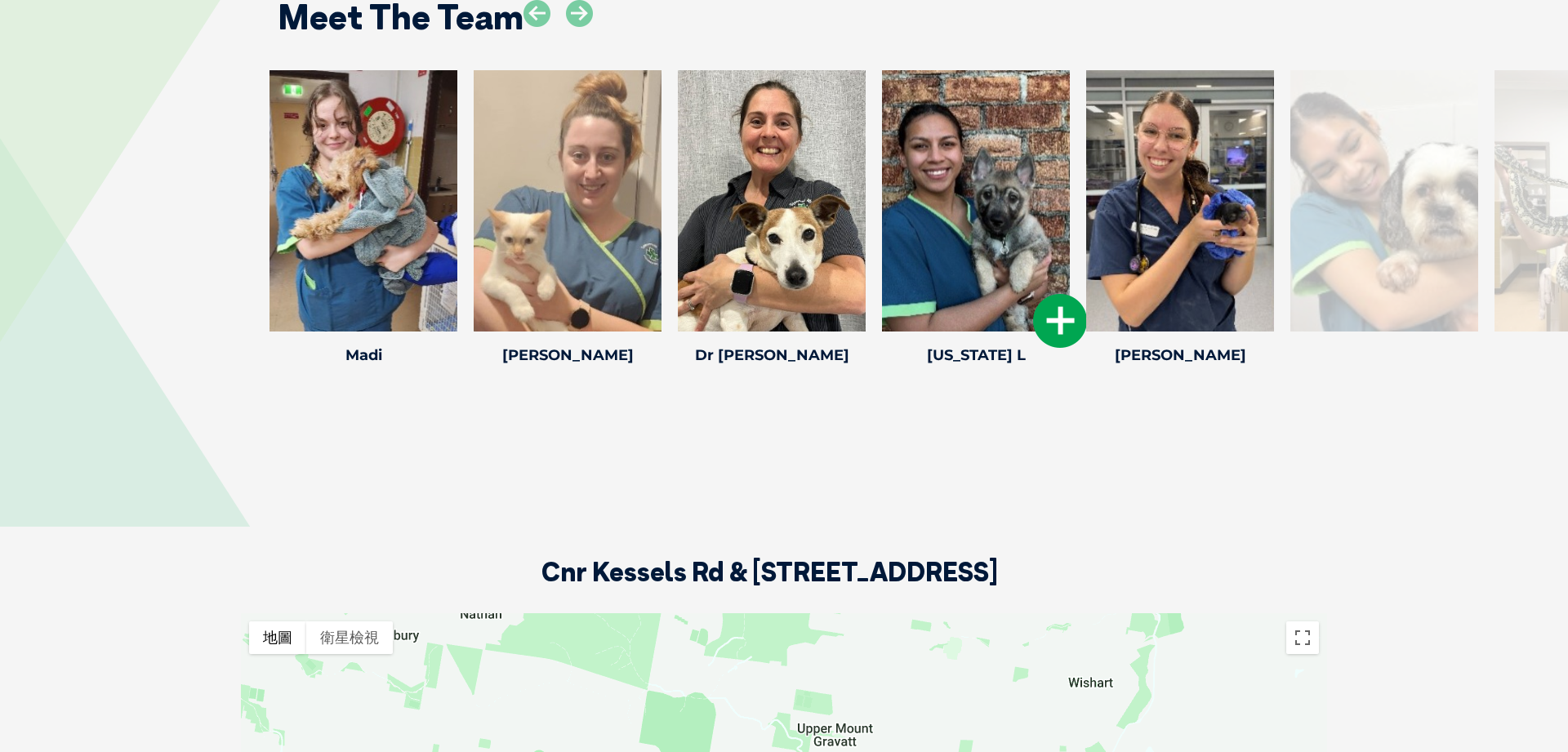
click at [1060, 337] on icon at bounding box center [1060, 321] width 54 height 54
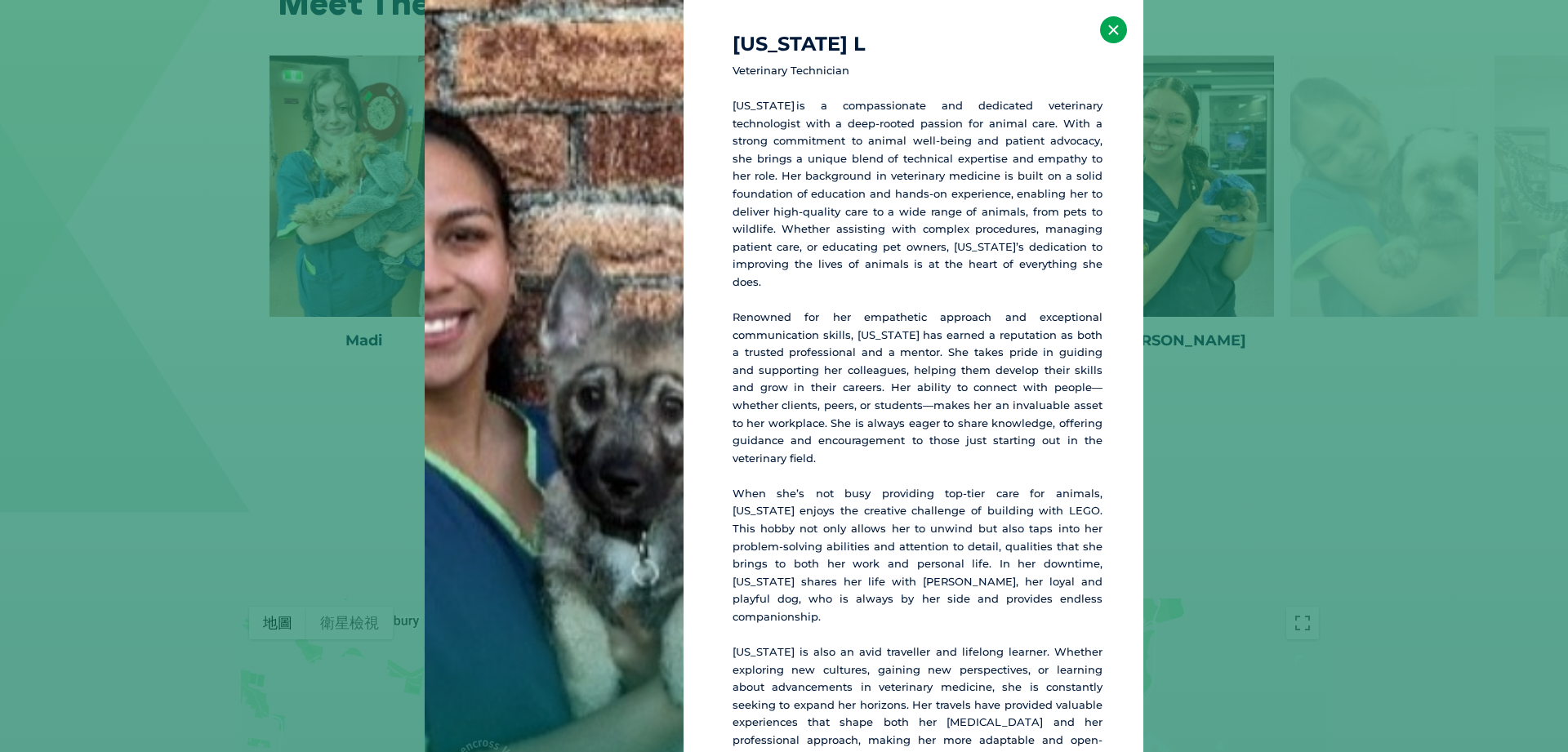
click at [1110, 38] on button "×" at bounding box center [1113, 29] width 27 height 27
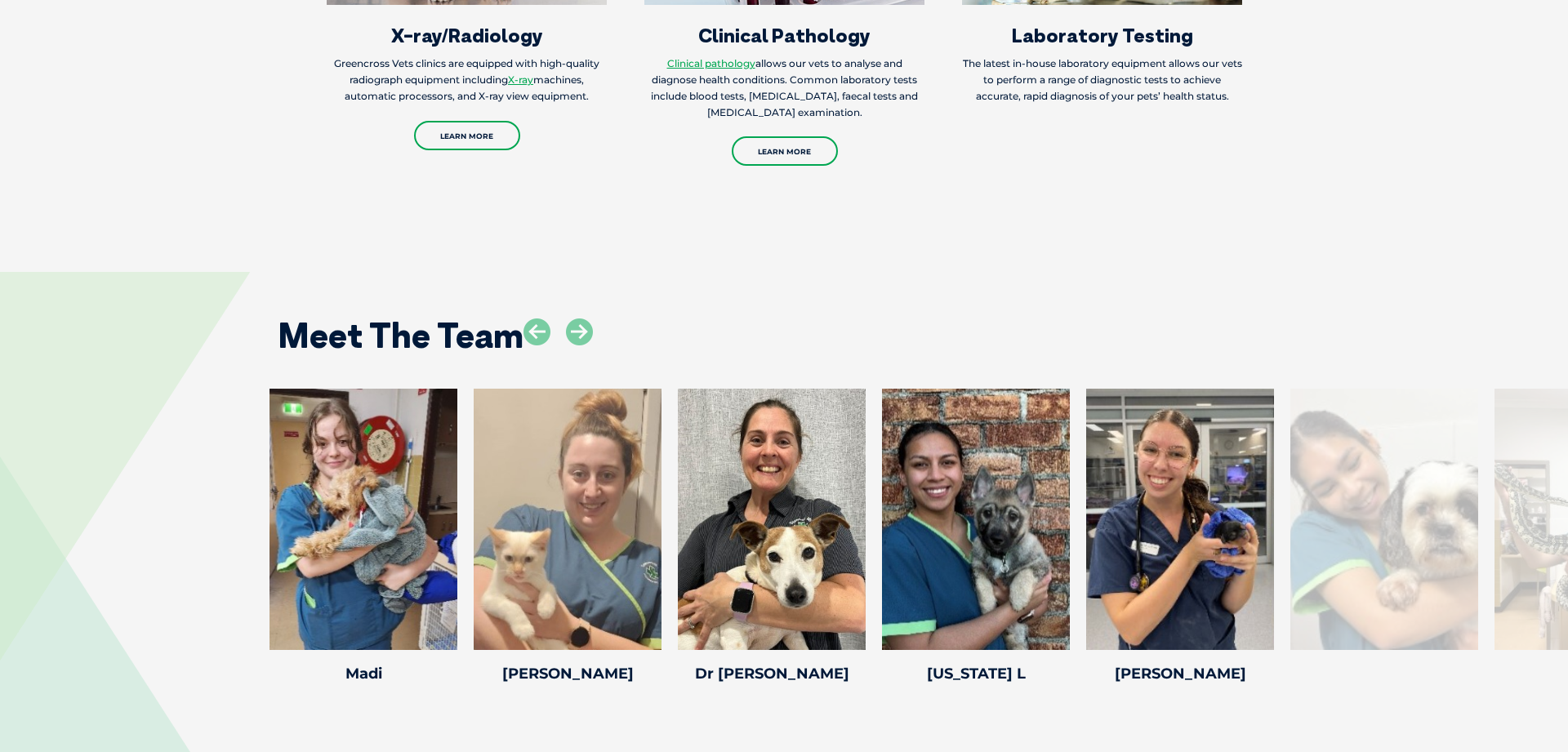
scroll to position [2013, 0]
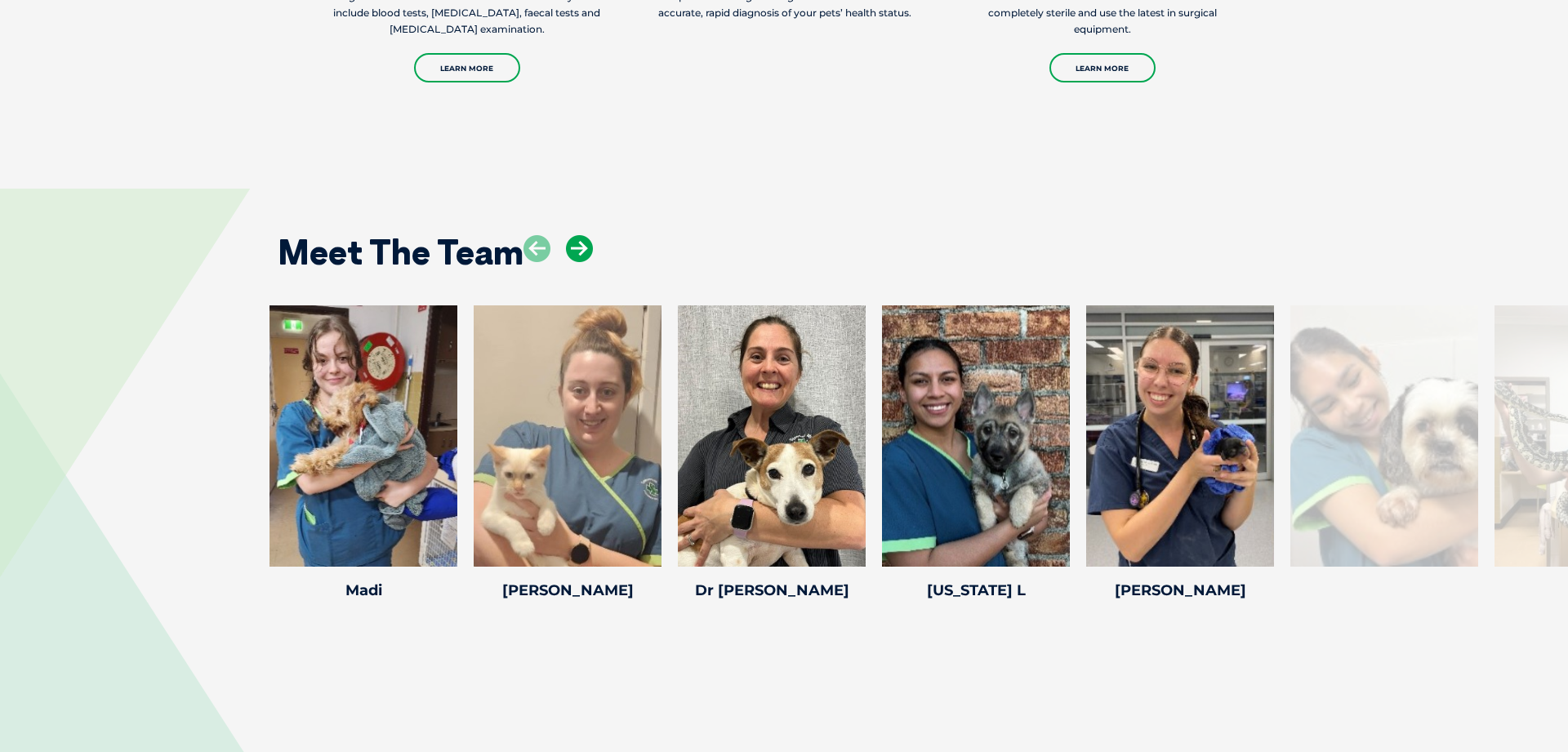
click at [583, 251] on icon at bounding box center [579, 248] width 27 height 27
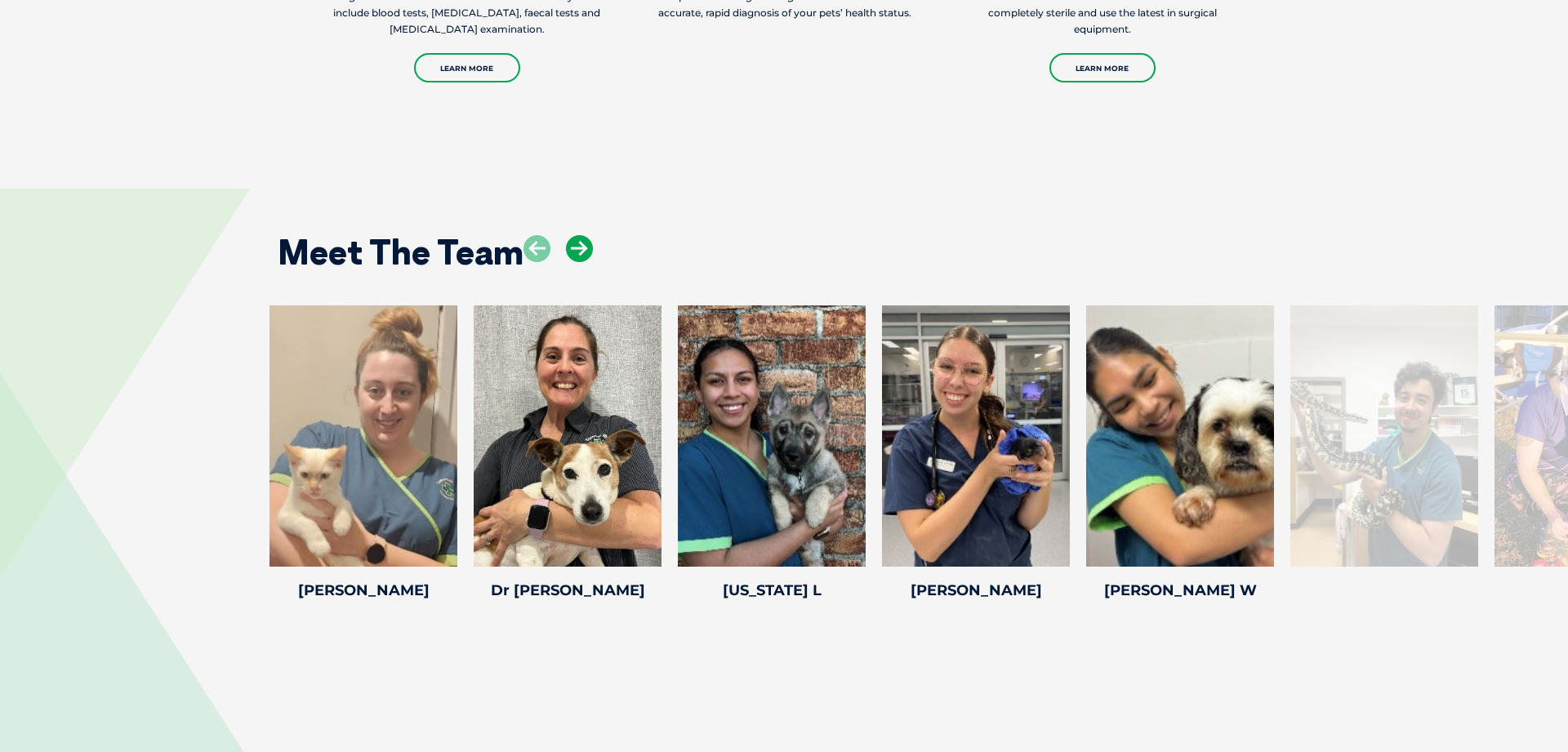
click at [583, 251] on icon at bounding box center [579, 248] width 27 height 27
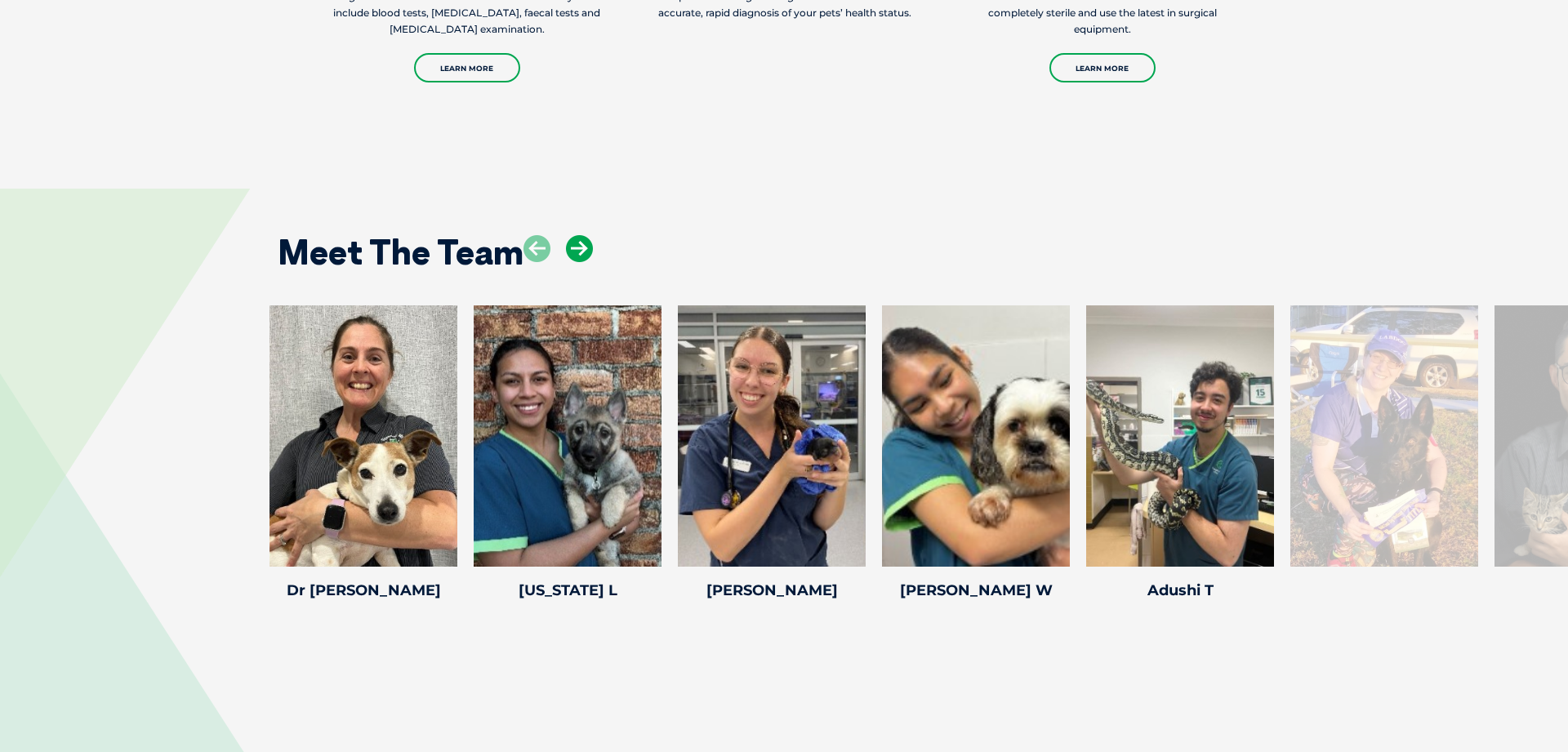
click at [583, 251] on icon at bounding box center [579, 248] width 27 height 27
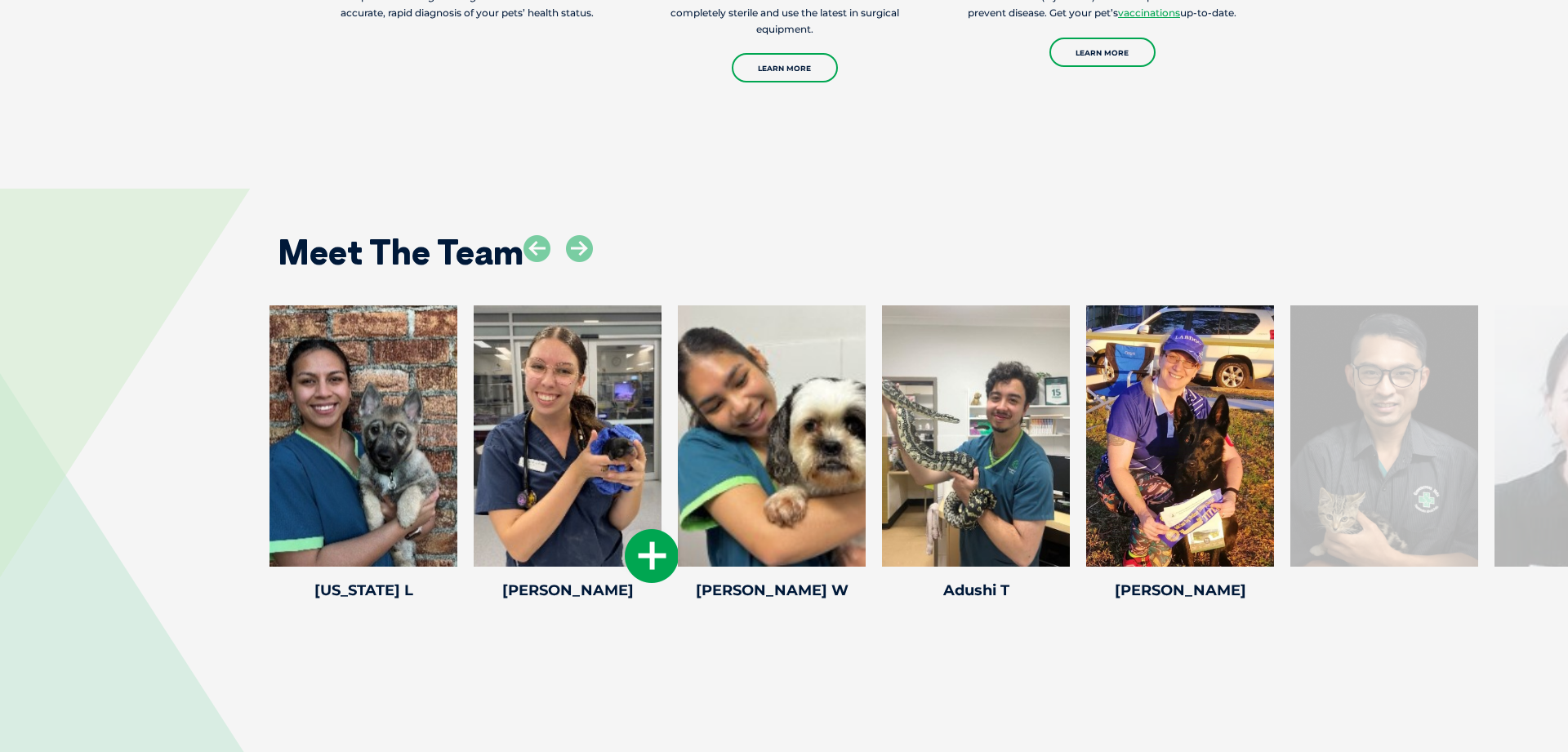
click at [658, 553] on icon at bounding box center [651, 556] width 54 height 54
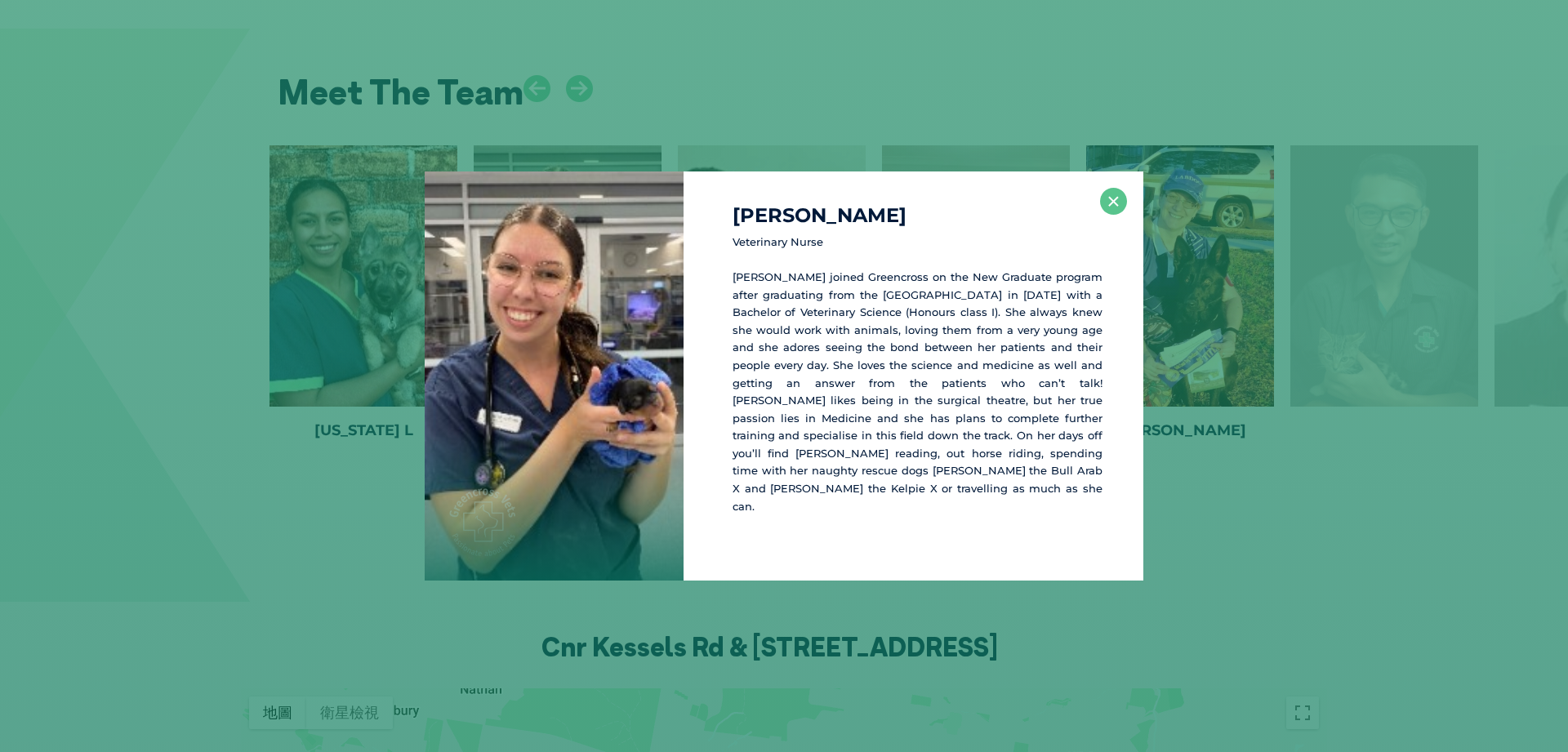
scroll to position [2174, 0]
click at [1118, 215] on button "×" at bounding box center [1113, 201] width 27 height 27
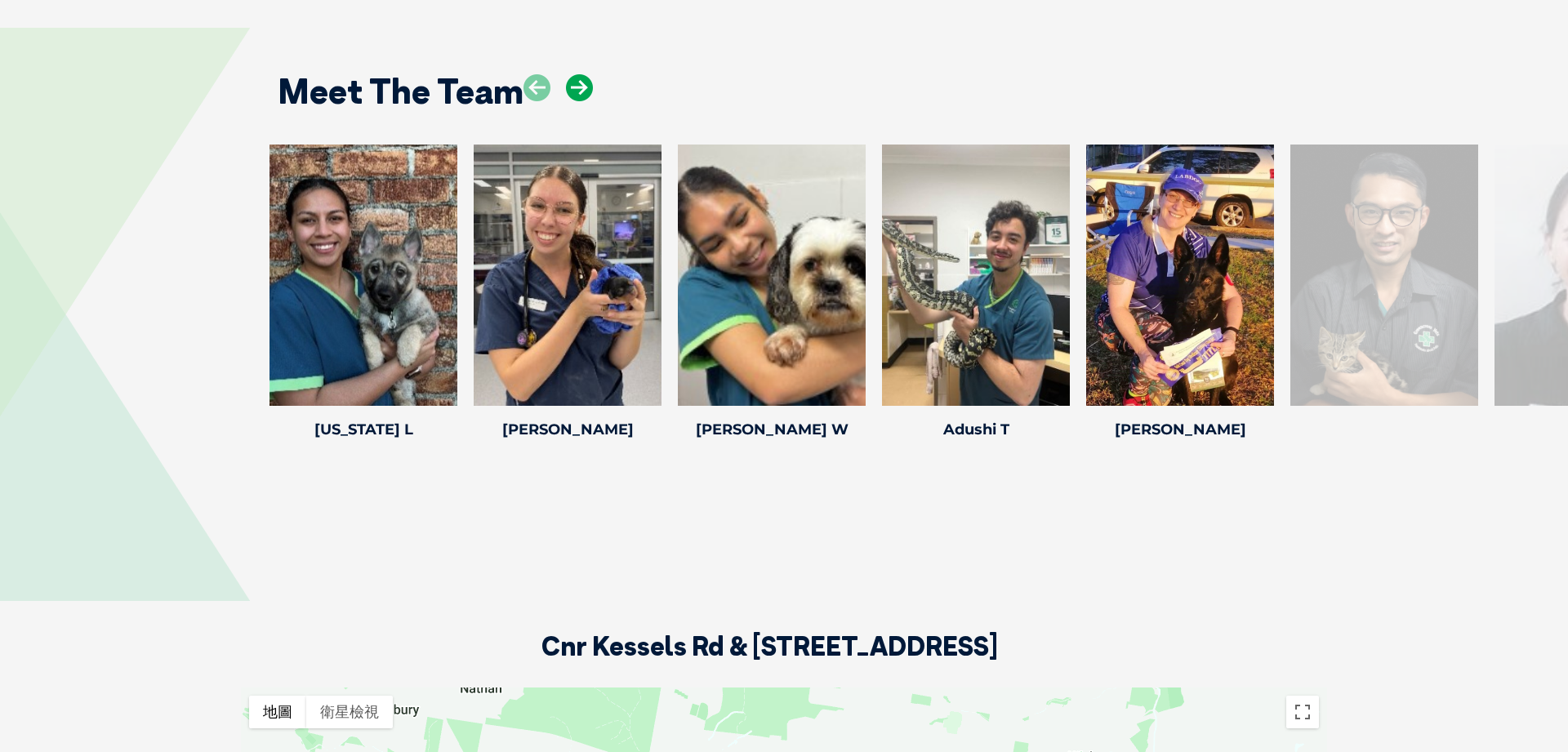
click at [579, 88] on icon at bounding box center [579, 87] width 27 height 27
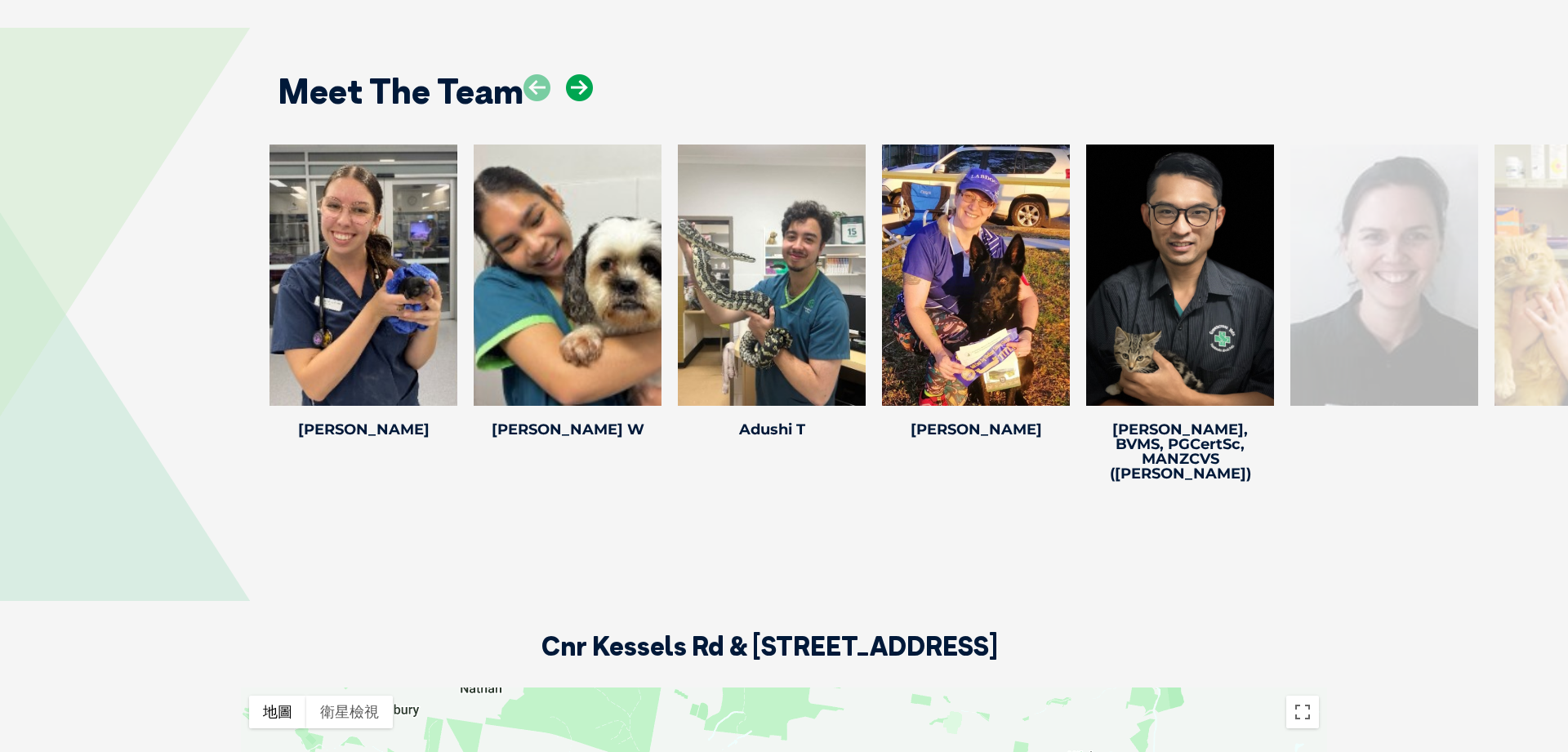
click at [579, 88] on icon at bounding box center [579, 87] width 27 height 27
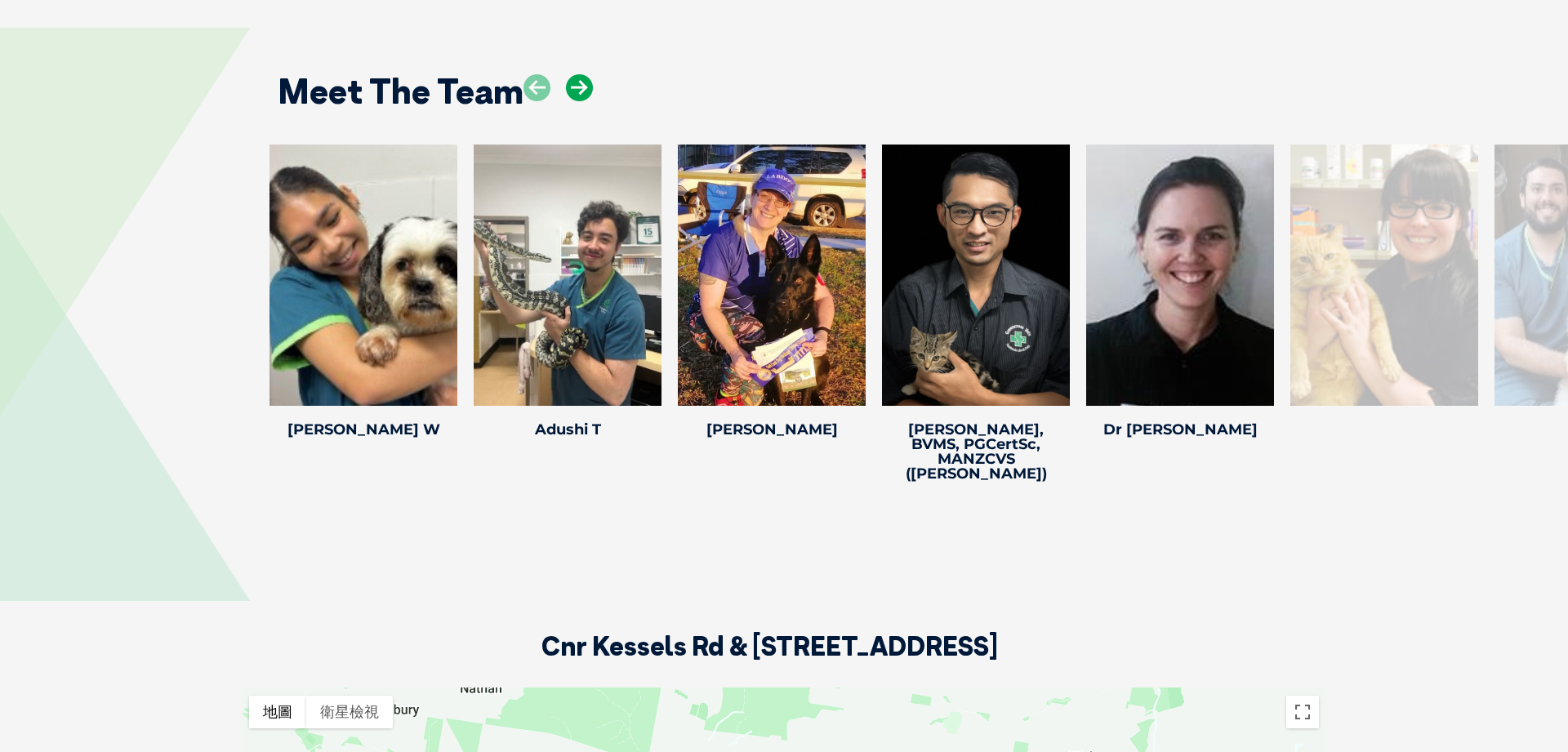
click at [579, 88] on icon at bounding box center [579, 87] width 27 height 27
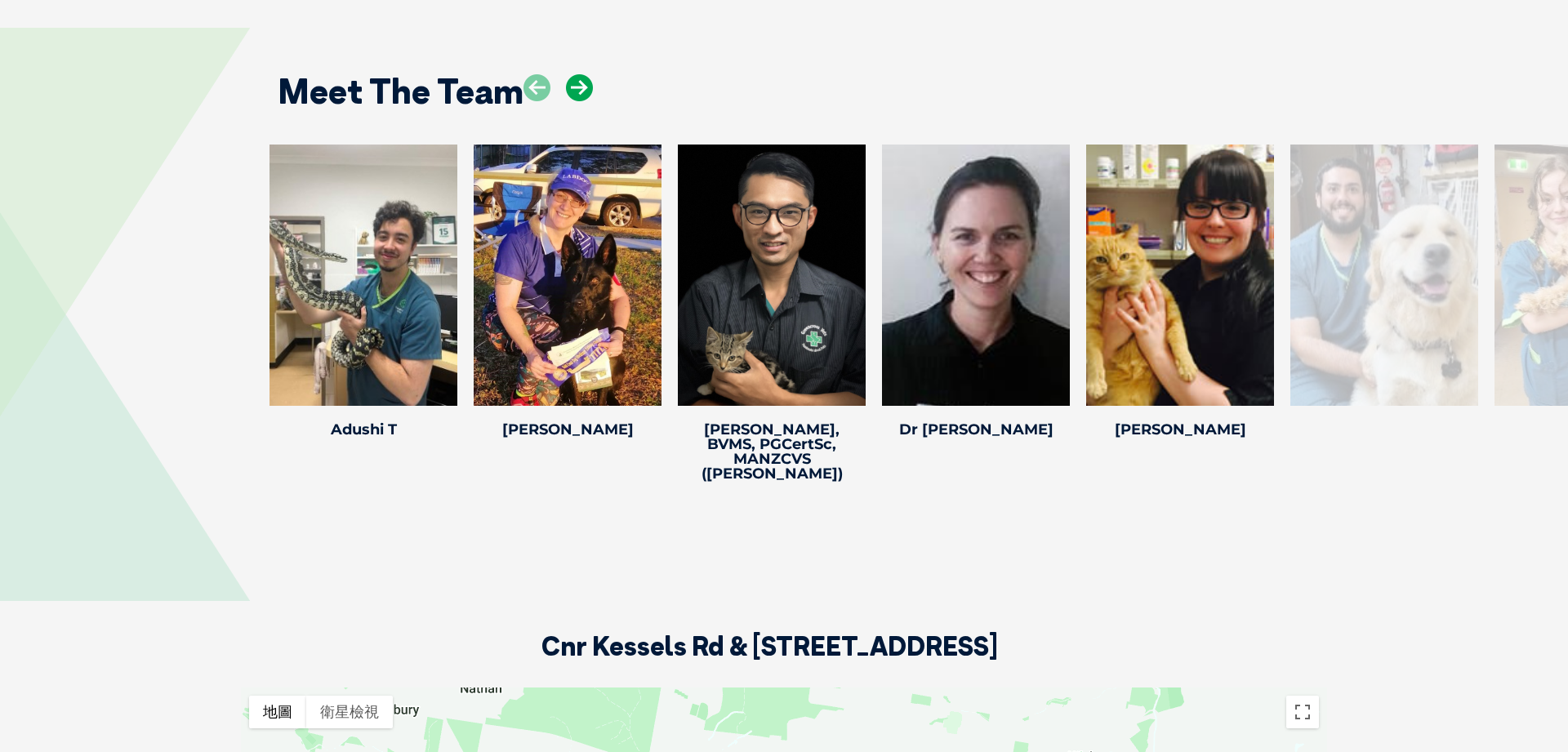
click at [579, 88] on icon at bounding box center [579, 87] width 27 height 27
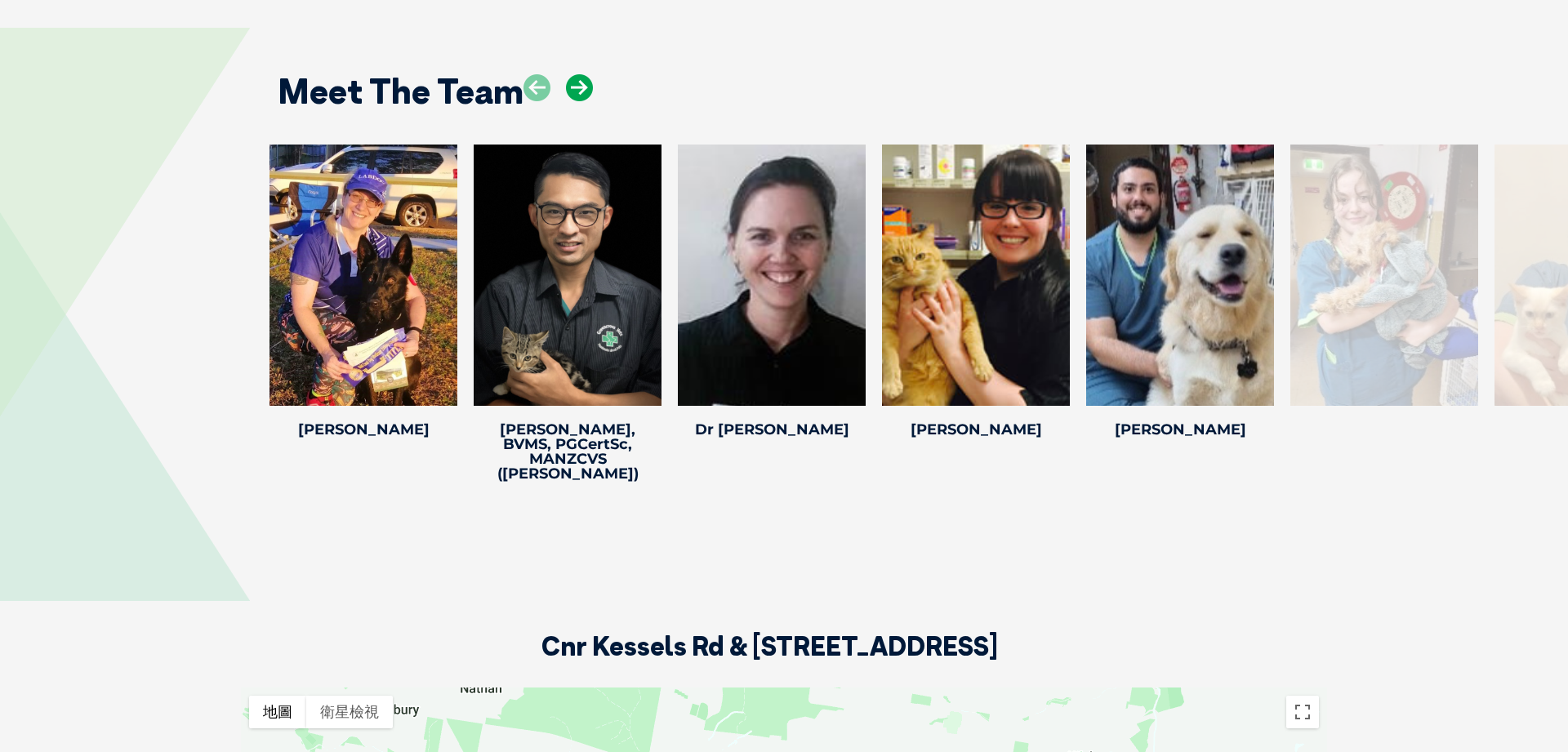
click at [579, 88] on icon at bounding box center [579, 87] width 27 height 27
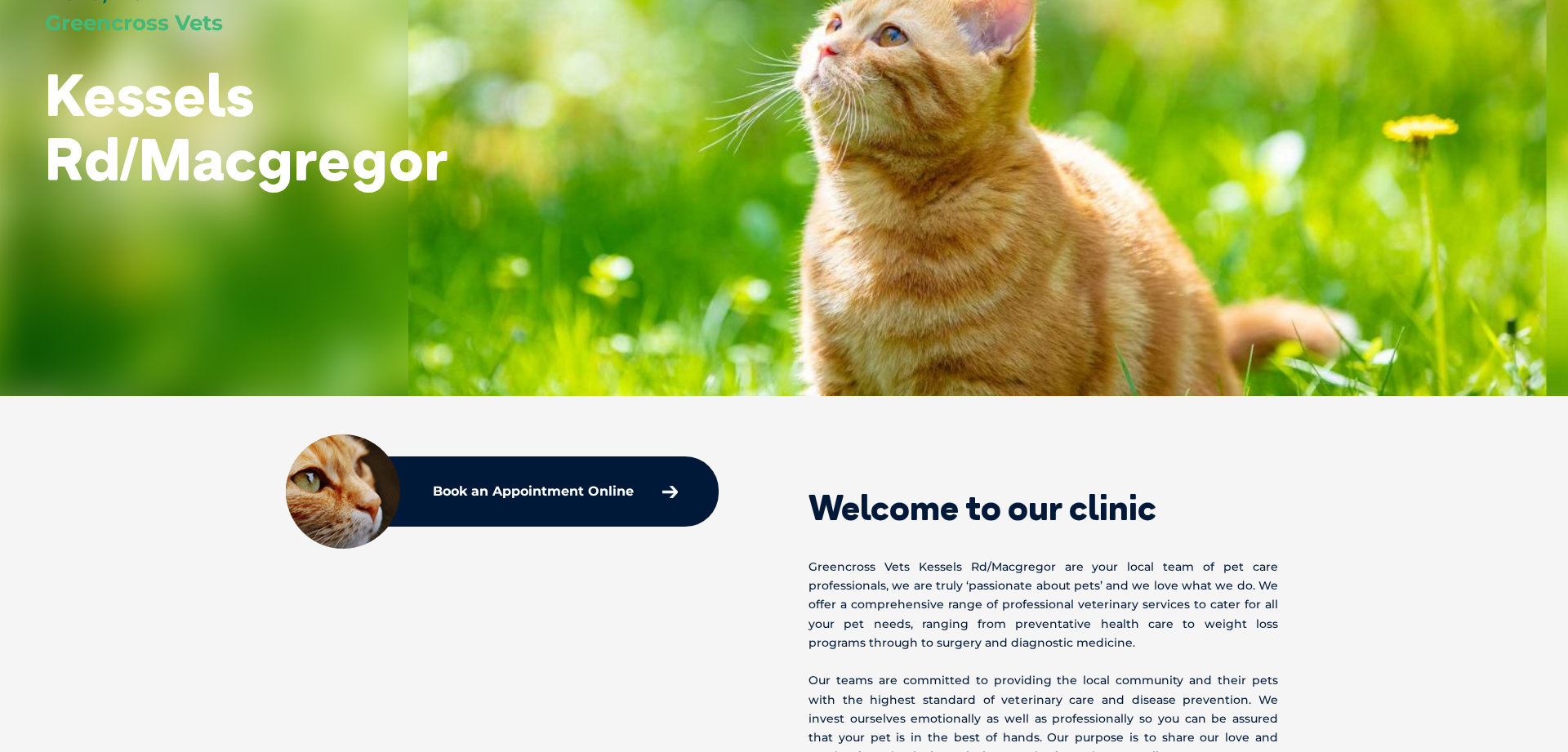
scroll to position [0, 0]
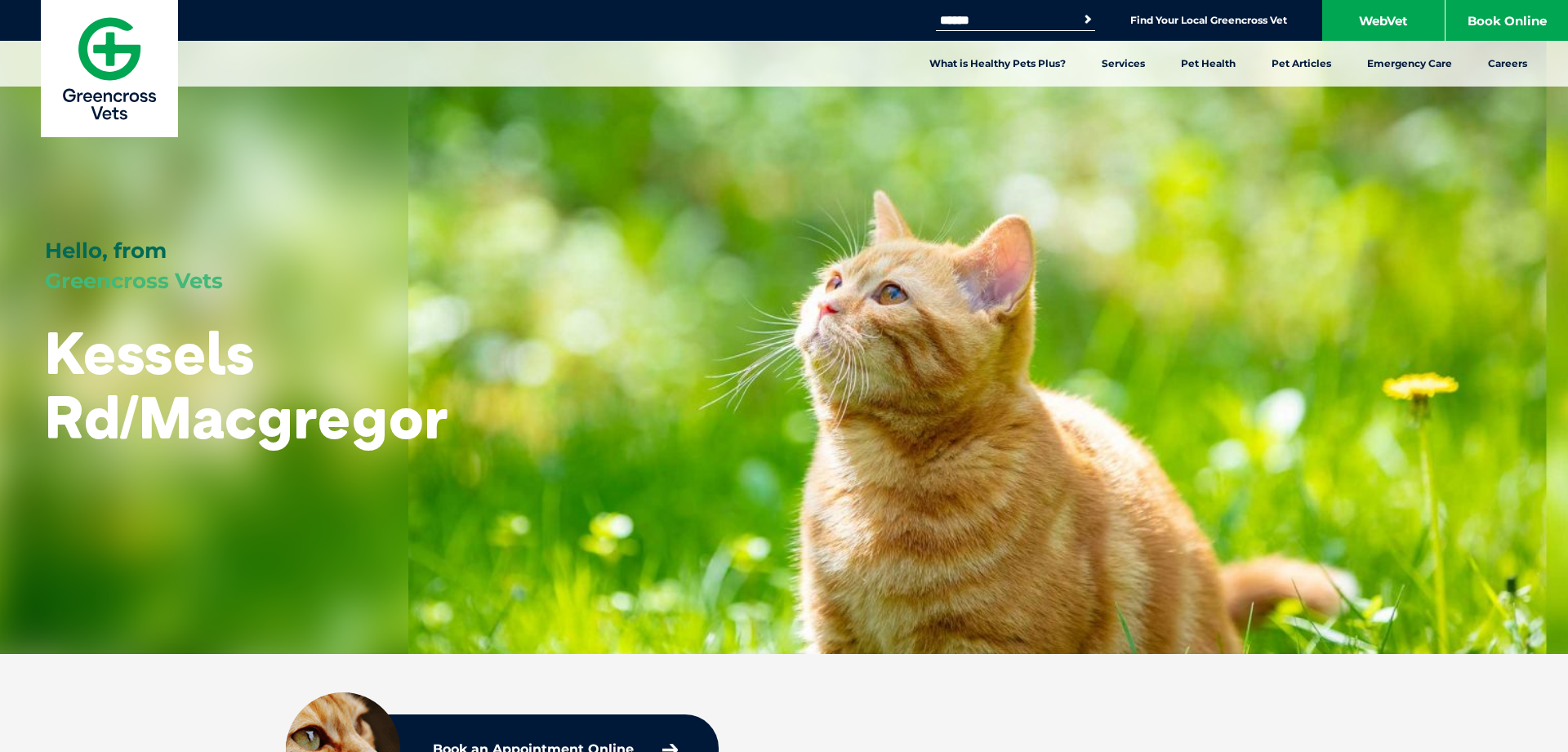
click at [124, 93] on img at bounding box center [110, 69] width 137 height 137
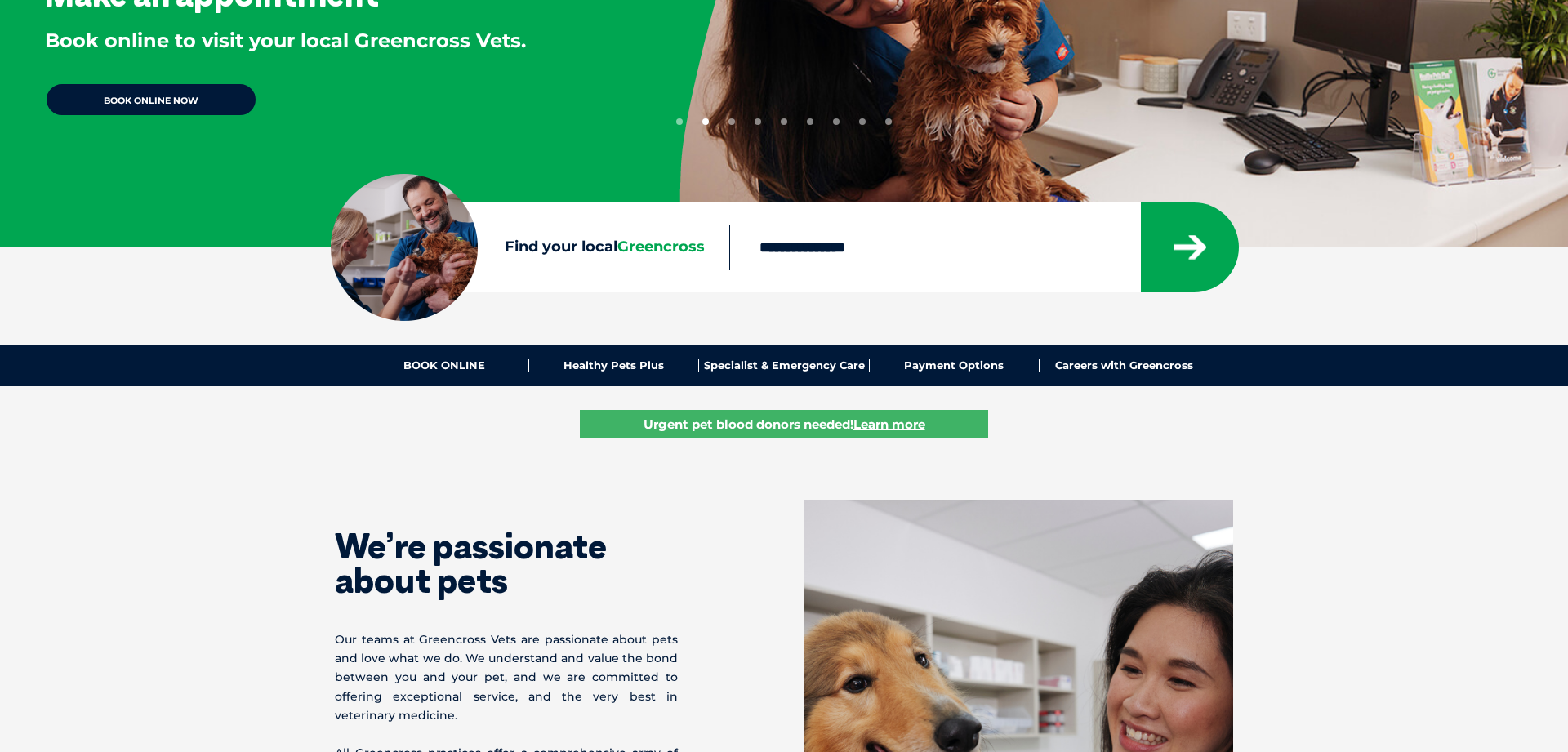
scroll to position [250, 0]
